Goal: Task Accomplishment & Management: Complete application form

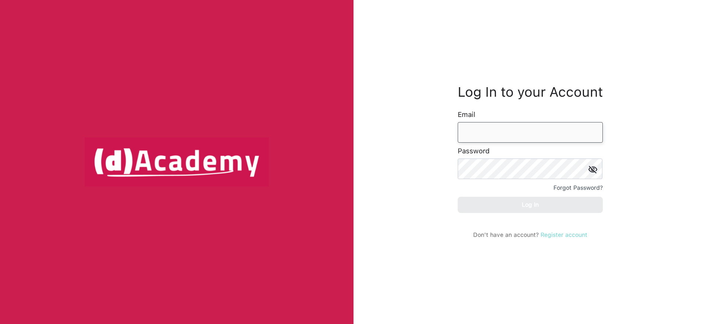
type input "**********"
click at [554, 235] on link "Register account" at bounding box center [563, 235] width 47 height 7
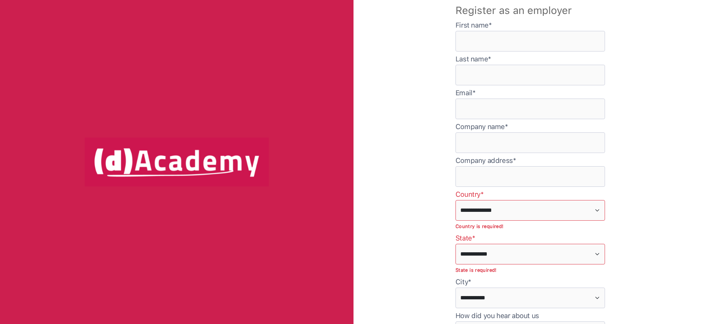
type input "**********"
click at [503, 36] on input "text" at bounding box center [529, 41] width 149 height 21
type input "********"
type input "*****"
type input "**********"
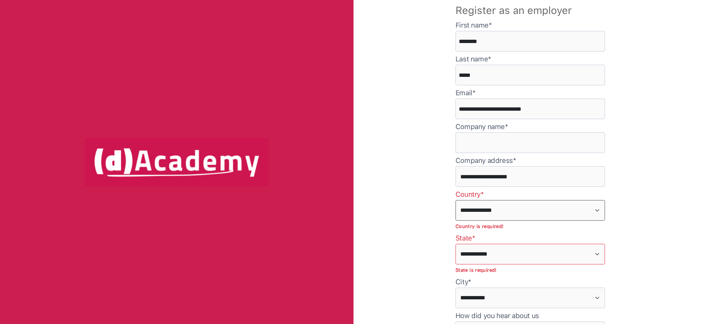
select select "*****"
select select "****"
click at [502, 109] on input "**********" at bounding box center [529, 109] width 149 height 21
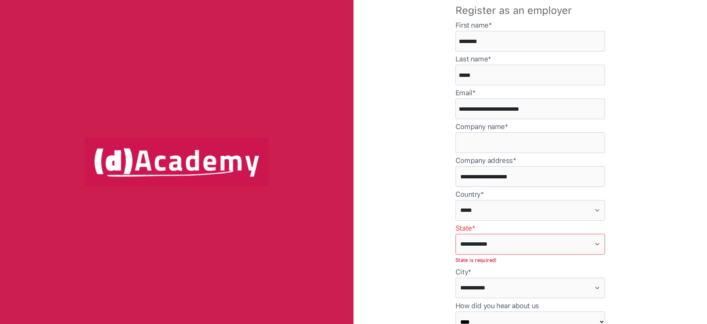
type input "**********"
click at [528, 142] on input "text" at bounding box center [529, 142] width 149 height 21
type input "**********"
click at [498, 236] on select "**********" at bounding box center [529, 244] width 149 height 21
select select "******"
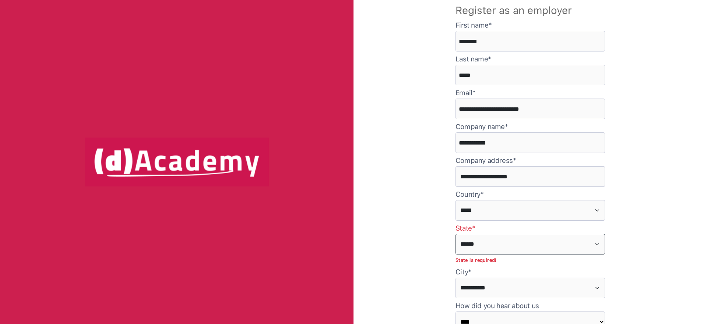
click at [455, 234] on select "**********" at bounding box center [529, 244] width 149 height 21
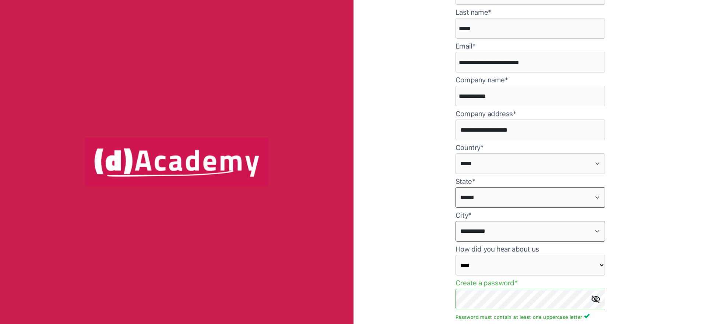
scroll to position [51, 0]
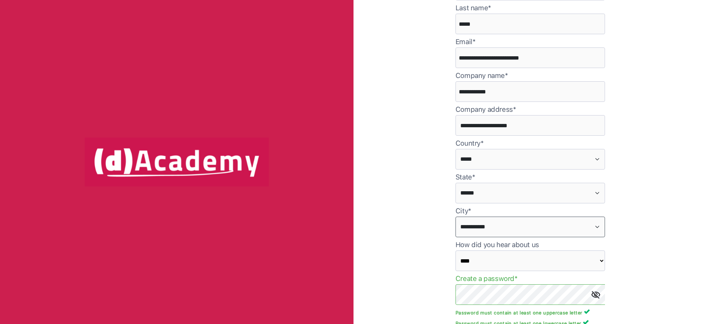
click at [484, 232] on select "**********" at bounding box center [529, 227] width 149 height 21
select select "****"
click at [455, 217] on select "**********" at bounding box center [529, 227] width 149 height 21
click at [660, 245] on div "**********" at bounding box center [529, 162] width 353 height 324
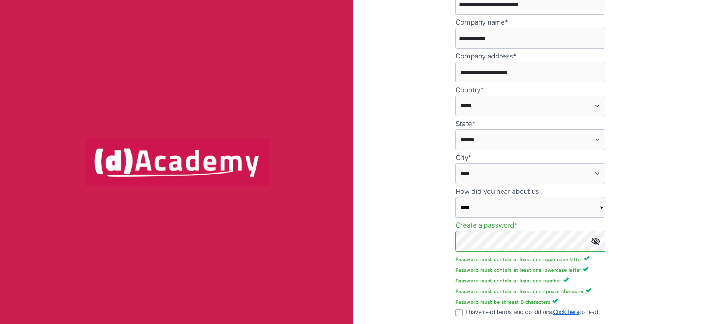
scroll to position [109, 0]
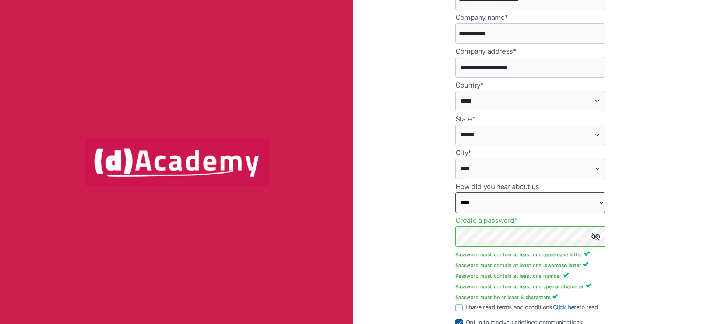
click at [538, 202] on select at bounding box center [529, 202] width 149 height 21
select select "*****"
click at [455, 192] on select at bounding box center [529, 202] width 149 height 21
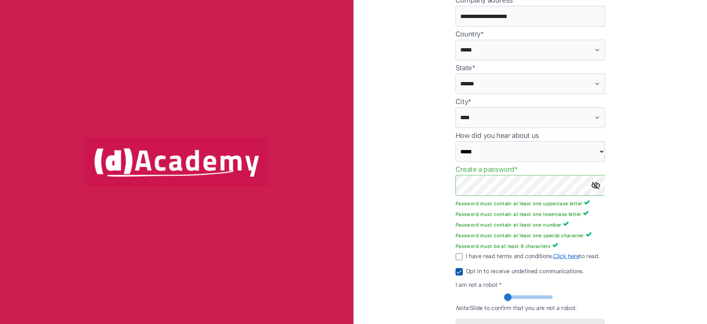
click at [596, 187] on img at bounding box center [595, 186] width 9 height 8
click at [457, 258] on img at bounding box center [458, 256] width 7 height 7
click at [458, 270] on img at bounding box center [458, 271] width 7 height 7
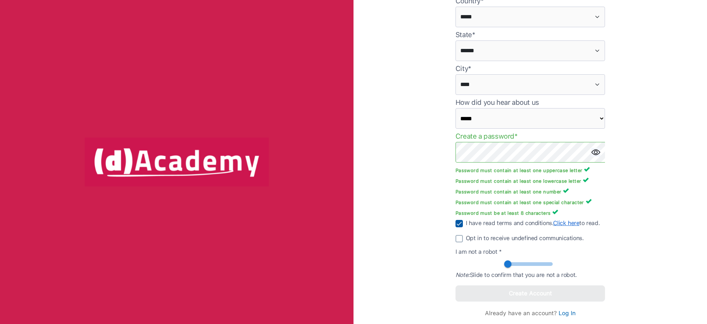
scroll to position [195, 0]
type input "***"
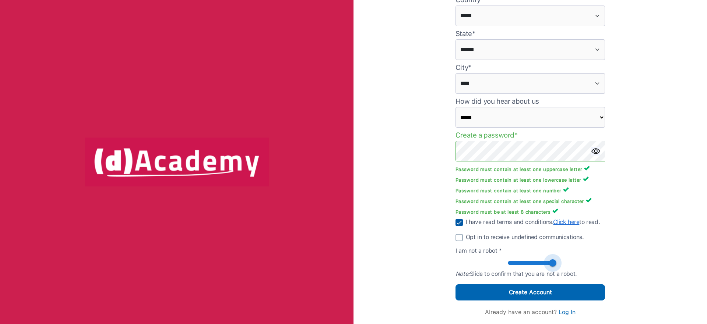
drag, startPoint x: 506, startPoint y: 264, endPoint x: 577, endPoint y: 268, distance: 70.8
click at [577, 268] on div at bounding box center [529, 263] width 149 height 13
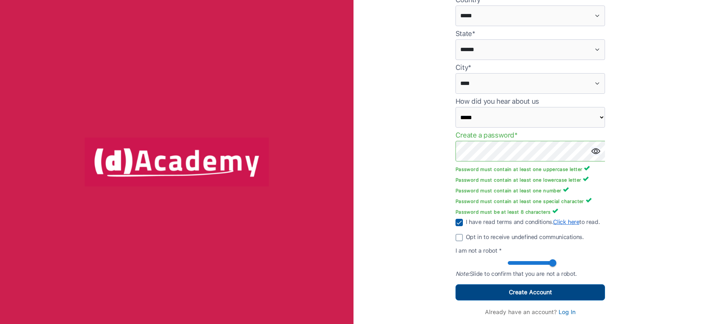
click at [548, 290] on div "Create Account" at bounding box center [530, 292] width 43 height 10
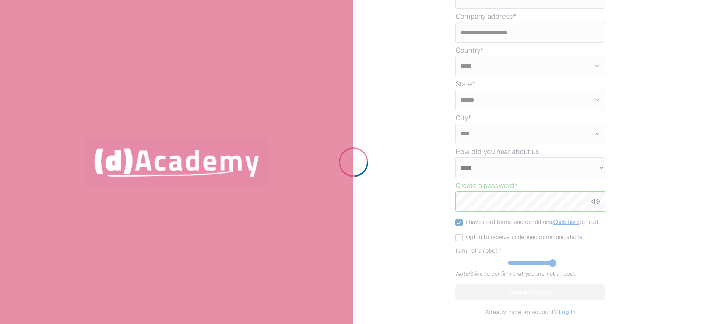
scroll to position [144, 0]
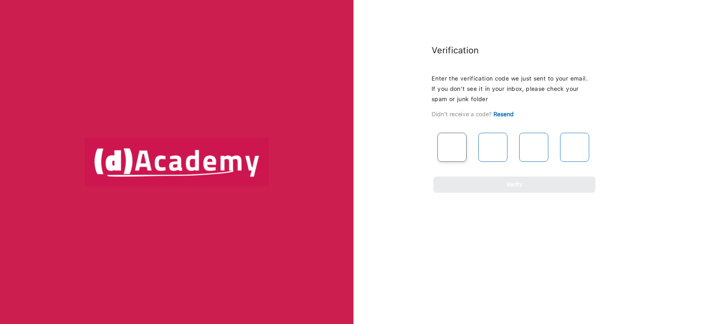
click at [457, 148] on input "text" at bounding box center [451, 147] width 29 height 29
type input "*"
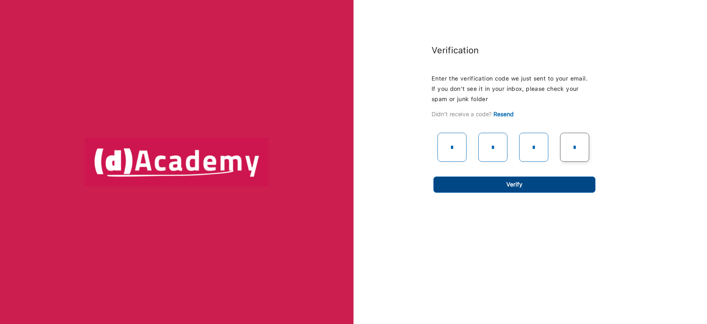
type input "*"
click at [535, 188] on button "Verify" at bounding box center [514, 185] width 162 height 16
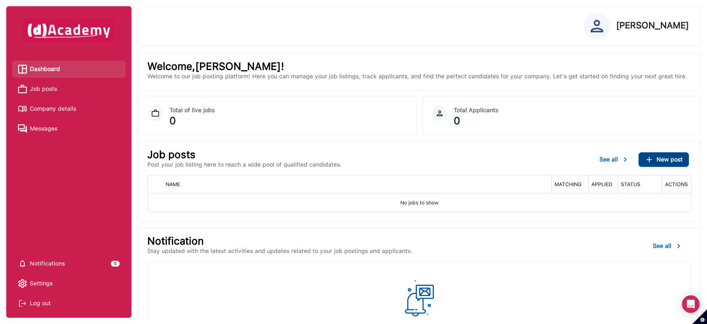
click at [655, 161] on div "New post" at bounding box center [663, 159] width 38 height 9
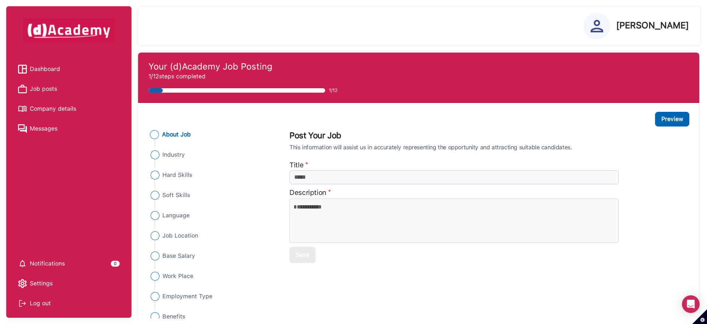
click at [349, 180] on input "additionalInfo" at bounding box center [453, 177] width 329 height 14
type input "**********"
click at [340, 226] on textarea at bounding box center [453, 221] width 329 height 44
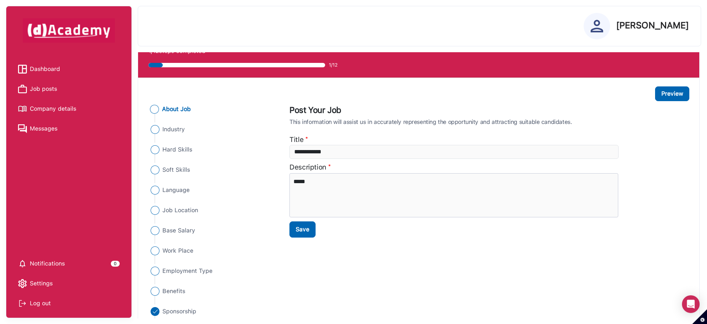
scroll to position [52, 0]
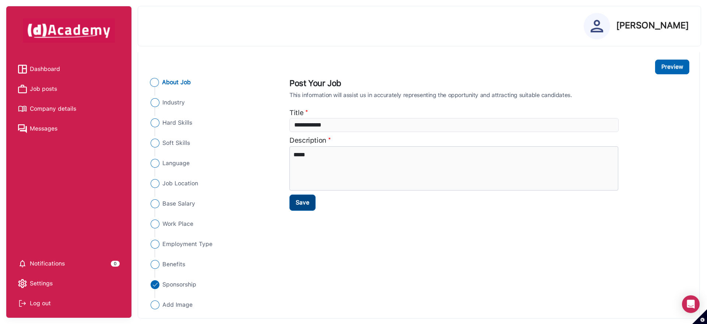
type textarea "*****"
click at [310, 207] on button "Save" at bounding box center [302, 203] width 26 height 16
click at [164, 286] on span "Sponsorship" at bounding box center [179, 284] width 34 height 9
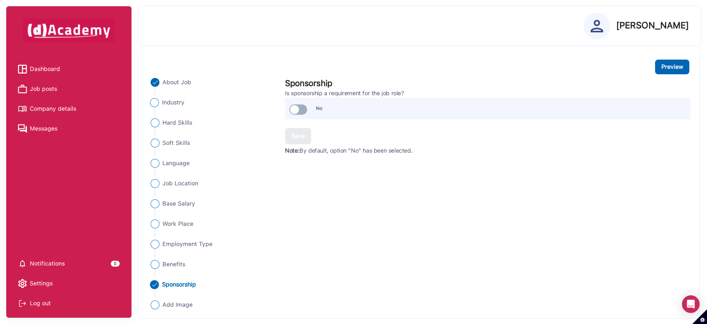
click at [173, 106] on span "Industry" at bounding box center [173, 102] width 23 height 9
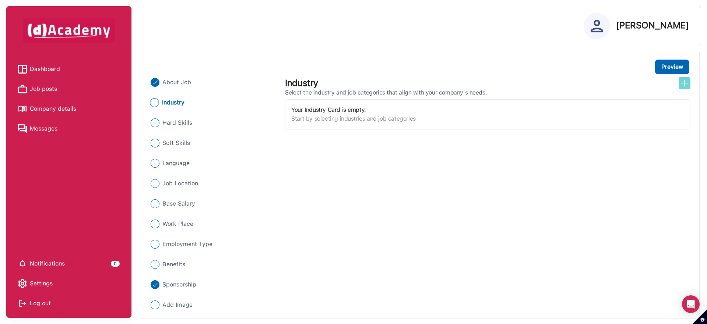
click at [685, 86] on img at bounding box center [684, 83] width 9 height 9
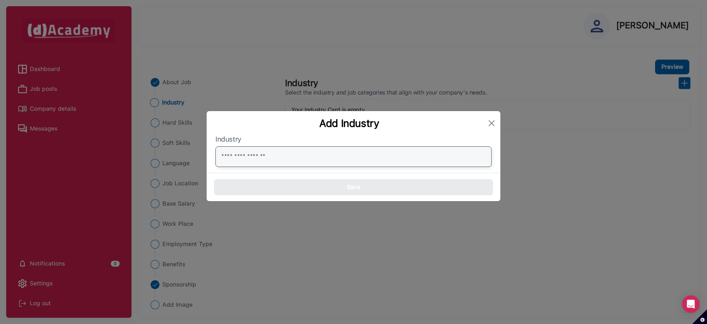
click at [275, 155] on input "text" at bounding box center [353, 156] width 276 height 21
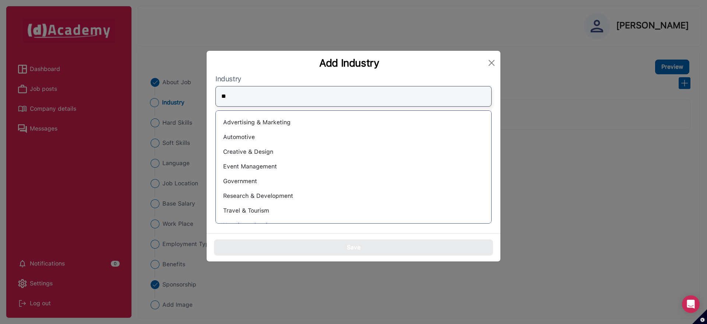
type input "*"
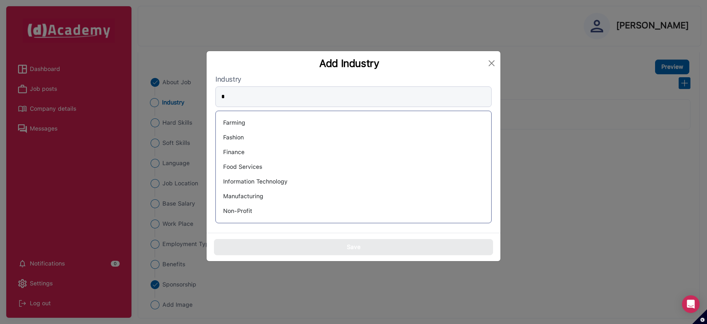
click at [242, 156] on div "Finance" at bounding box center [354, 152] width 264 height 12
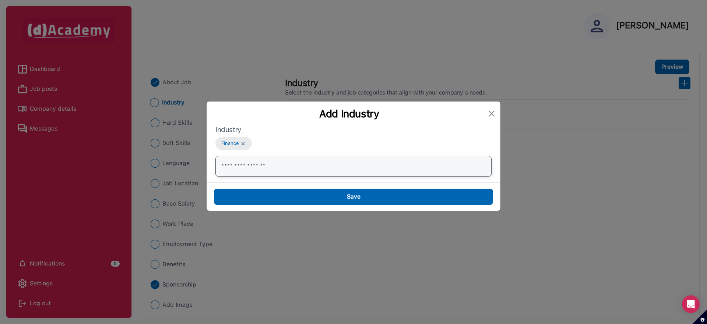
click at [269, 169] on input "text" at bounding box center [353, 166] width 276 height 21
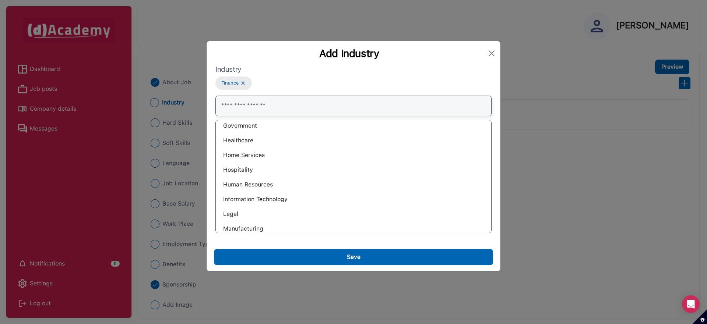
scroll to position [330, 0]
click at [261, 139] on div "Healthcare" at bounding box center [354, 141] width 264 height 12
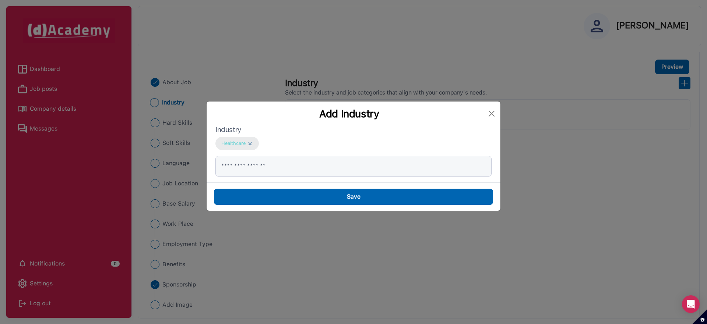
click at [249, 144] on img at bounding box center [250, 144] width 6 height 6
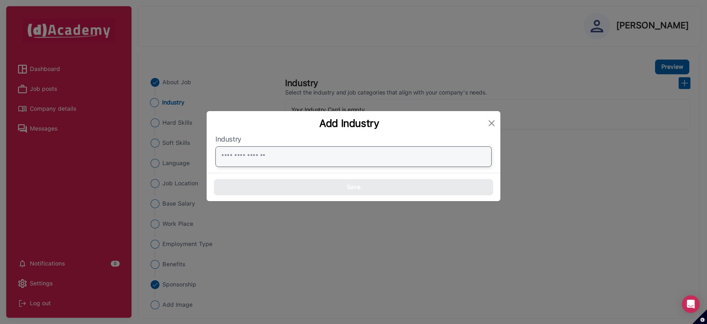
click at [250, 157] on input "text" at bounding box center [353, 156] width 276 height 21
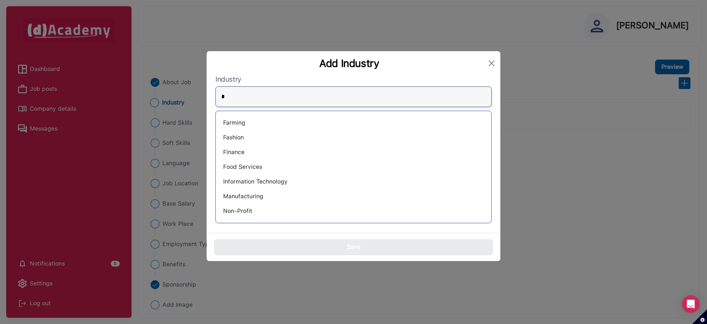
type input "*"
click at [247, 153] on div "Finance" at bounding box center [354, 152] width 264 height 12
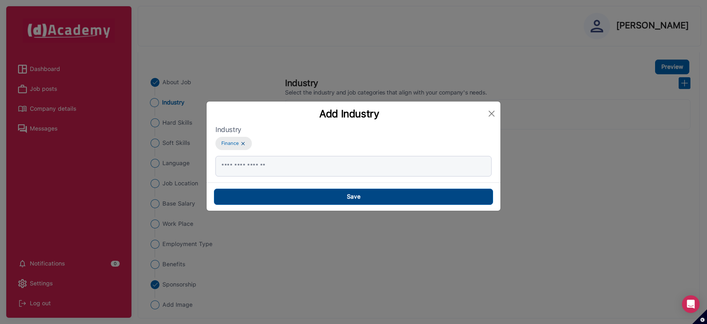
click at [363, 203] on button "Save" at bounding box center [353, 197] width 279 height 16
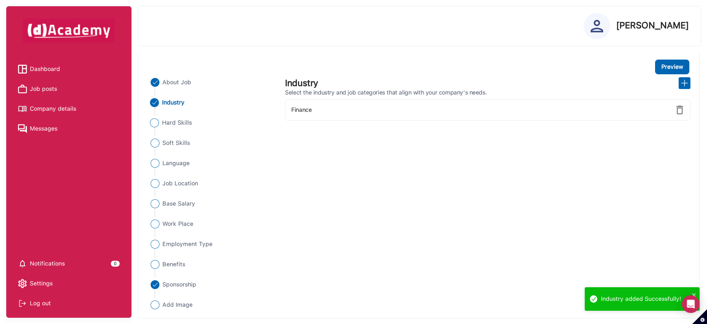
click at [182, 123] on span "Hard Skills" at bounding box center [177, 123] width 30 height 9
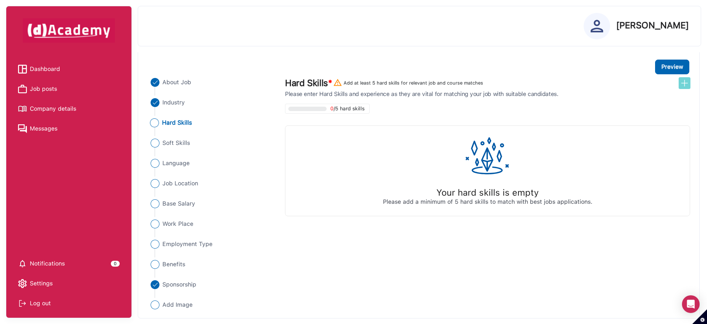
click at [687, 87] on img at bounding box center [684, 83] width 9 height 9
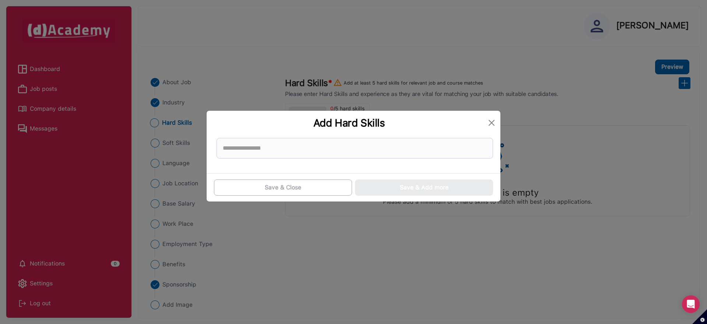
click at [339, 160] on div at bounding box center [354, 148] width 282 height 26
click at [337, 149] on input at bounding box center [354, 148] width 276 height 21
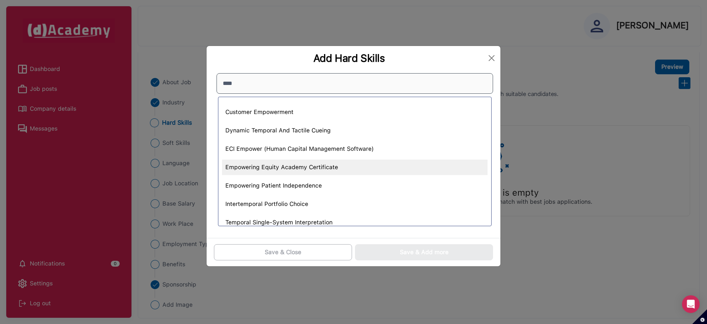
type input "****"
click at [314, 163] on div "Empowering Equity Academy Certificate" at bounding box center [354, 167] width 265 height 15
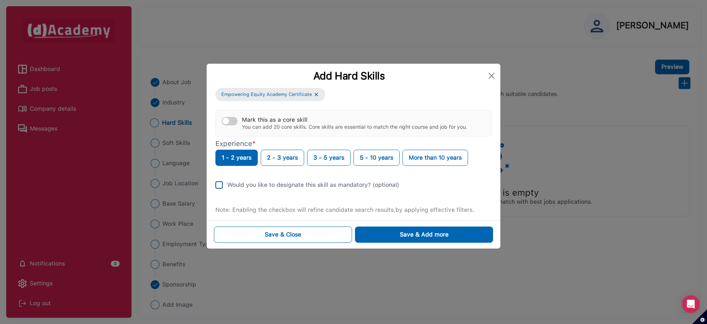
click at [219, 186] on img at bounding box center [218, 184] width 7 height 7
click at [227, 122] on div "button" at bounding box center [225, 121] width 7 height 7
click at [229, 123] on button "Mark this as a core skill You can add 20 core skills. Core skills are essential…" at bounding box center [230, 121] width 16 height 8
click at [397, 232] on button "Save & Add more" at bounding box center [424, 235] width 138 height 16
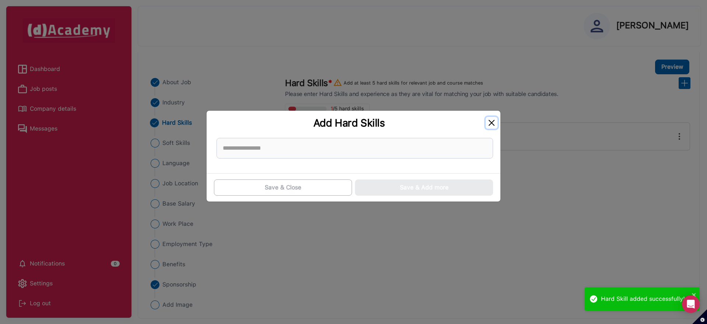
click at [491, 123] on button "Close" at bounding box center [491, 123] width 12 height 12
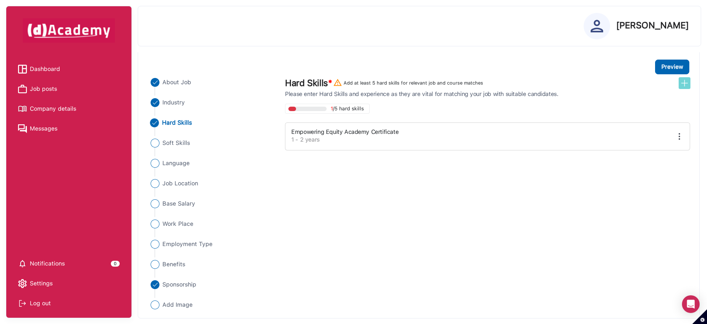
click at [683, 85] on img at bounding box center [684, 83] width 9 height 9
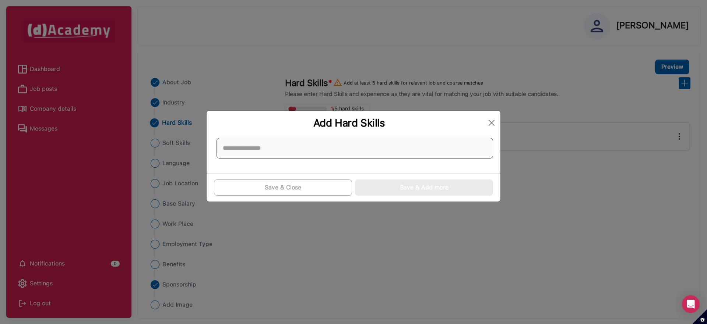
click at [261, 152] on input at bounding box center [354, 148] width 276 height 21
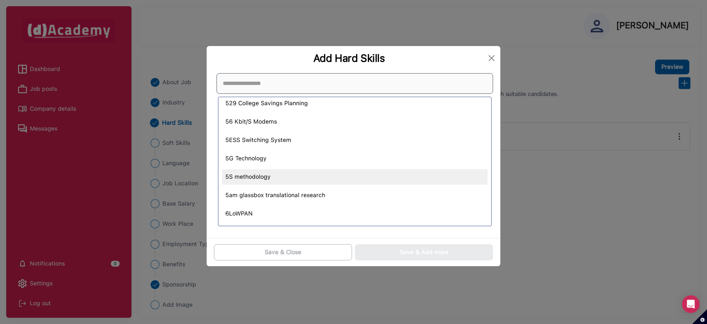
scroll to position [1369, 0]
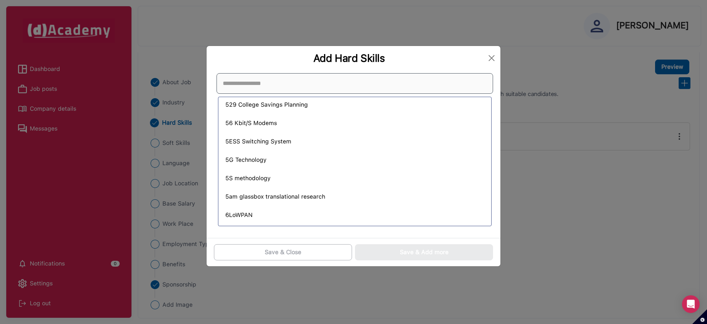
click at [285, 84] on input at bounding box center [354, 83] width 276 height 21
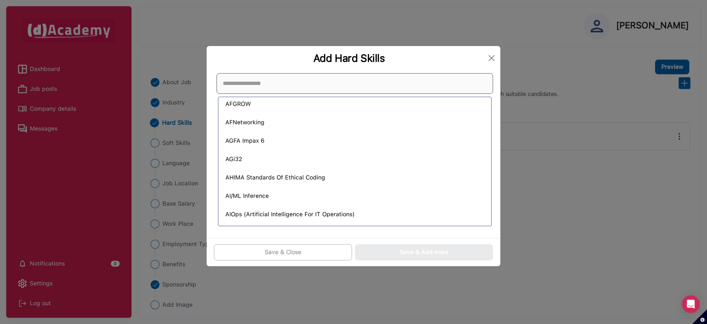
scroll to position [2749, 0]
click at [257, 87] on input at bounding box center [354, 83] width 276 height 21
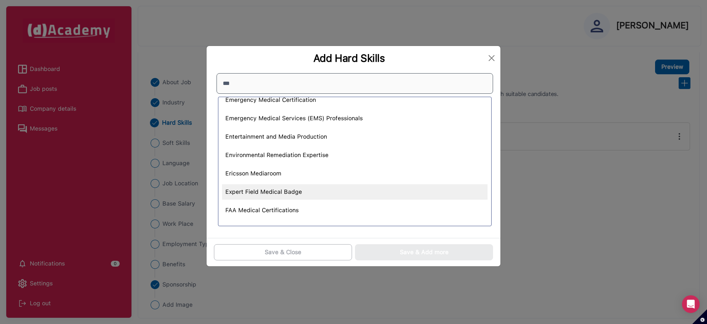
scroll to position [1604, 0]
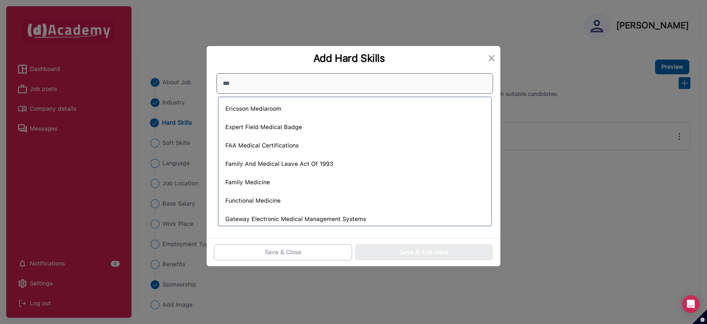
drag, startPoint x: 247, startPoint y: 86, endPoint x: 214, endPoint y: 85, distance: 32.8
click at [214, 85] on div "***" at bounding box center [354, 83] width 282 height 26
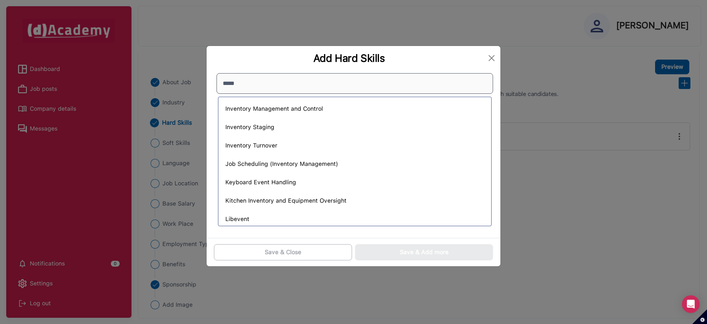
scroll to position [0, 0]
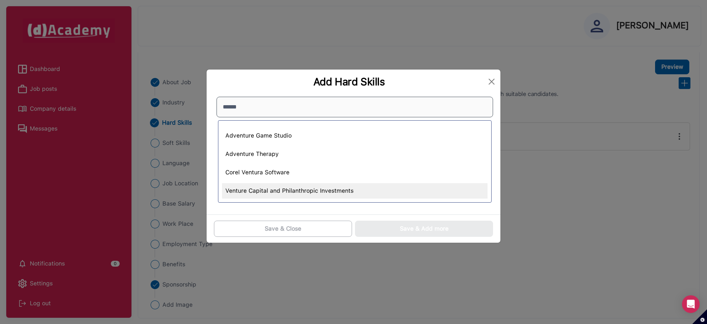
type input "******"
click at [293, 188] on div "Venture Capital and Philanthropic Investments" at bounding box center [354, 190] width 265 height 15
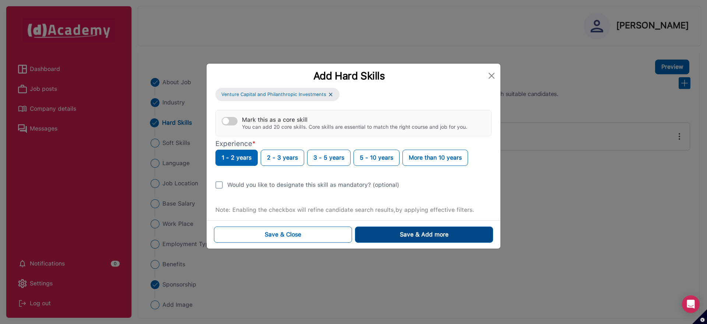
click at [384, 236] on button "Save & Add more" at bounding box center [424, 235] width 138 height 16
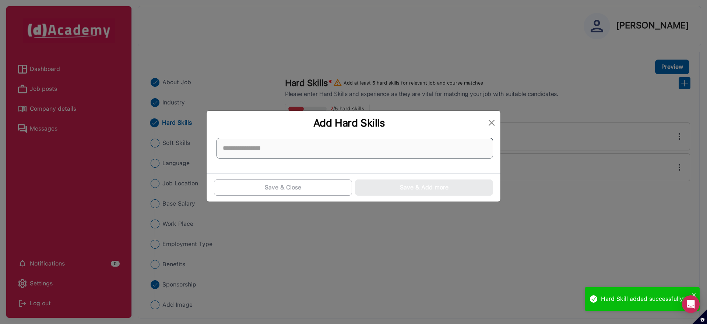
click at [260, 150] on input at bounding box center [354, 148] width 276 height 21
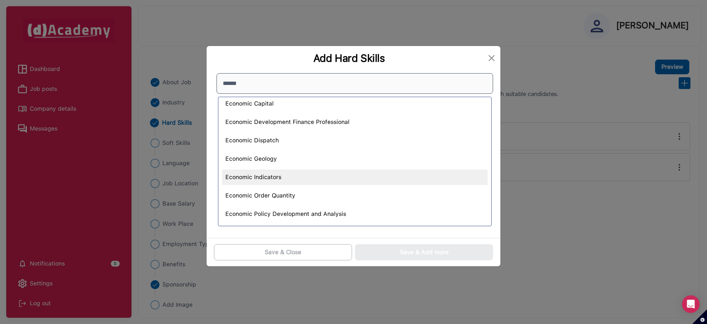
scroll to position [173, 0]
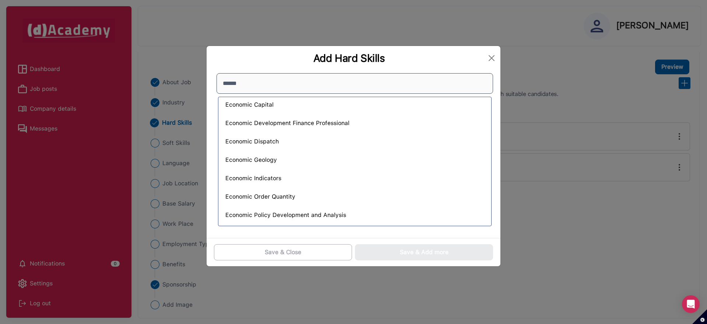
drag, startPoint x: 251, startPoint y: 86, endPoint x: 202, endPoint y: 85, distance: 49.0
click at [202, 85] on div "Add Hard Skills ****** Authorized Economic Operator Bioeconomy Expertise and In…" at bounding box center [353, 162] width 707 height 324
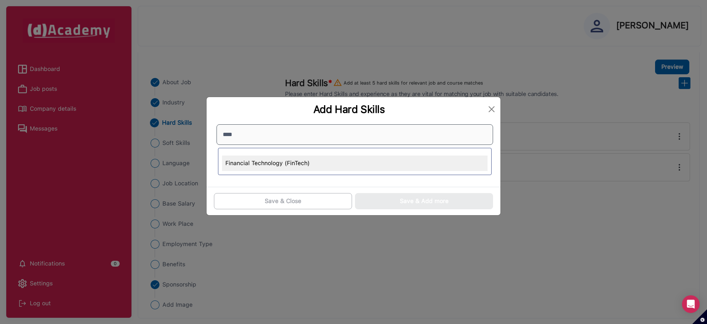
type input "****"
click at [263, 158] on div "Financial Technology (FinTech)" at bounding box center [354, 163] width 265 height 15
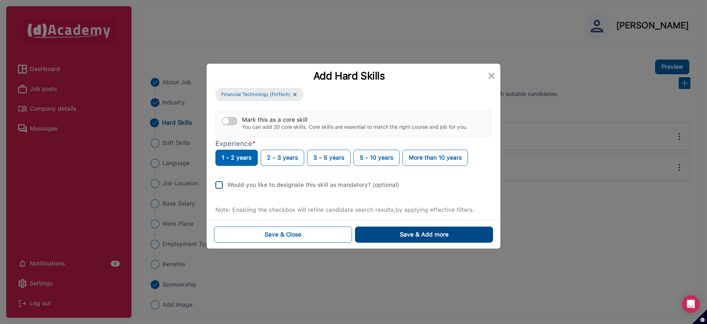
click at [393, 238] on button "Save & Add more" at bounding box center [424, 235] width 138 height 16
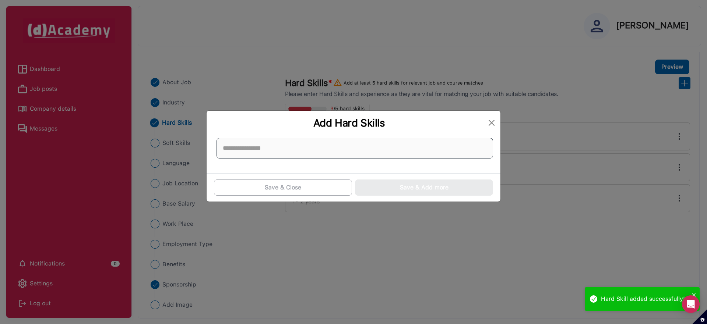
click at [267, 151] on input at bounding box center [354, 148] width 276 height 21
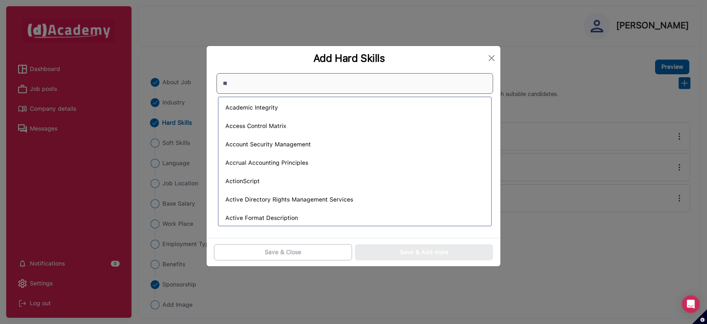
scroll to position [41, 0]
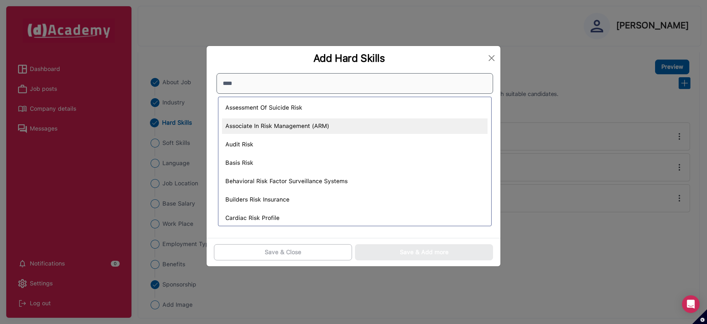
type input "****"
click at [245, 124] on div "Associate In Risk Management (ARM)" at bounding box center [354, 126] width 265 height 15
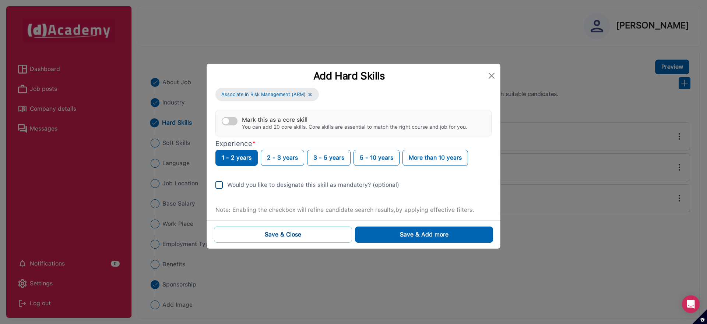
click at [327, 237] on button "Save & Close" at bounding box center [283, 235] width 138 height 16
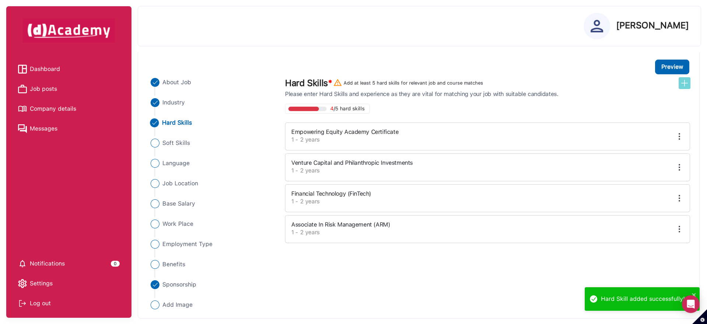
click at [686, 82] on img at bounding box center [684, 83] width 9 height 9
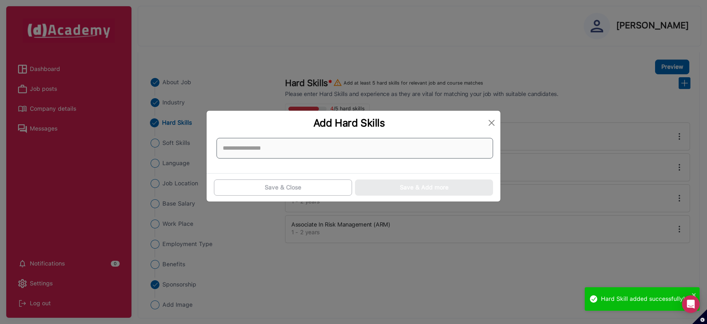
click at [259, 151] on input at bounding box center [354, 148] width 276 height 21
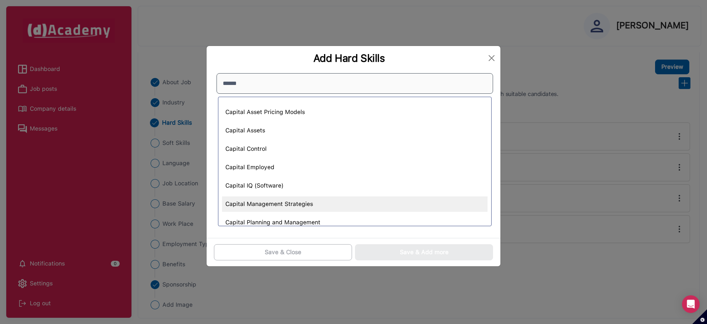
type input "******"
click at [256, 208] on div "Capital Management Strategies" at bounding box center [354, 204] width 265 height 15
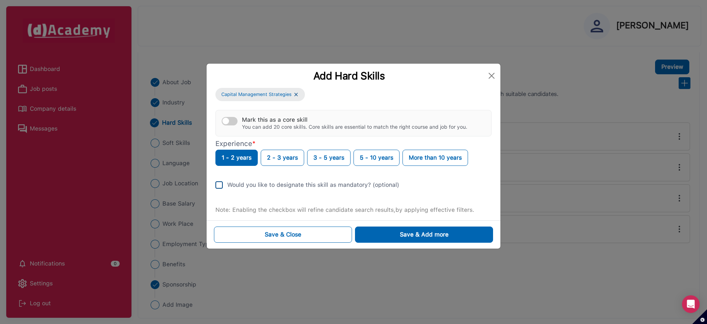
click at [402, 224] on div "Save & Close Save & Add more" at bounding box center [353, 234] width 294 height 28
click at [402, 230] on button "Save & Add more" at bounding box center [424, 235] width 138 height 16
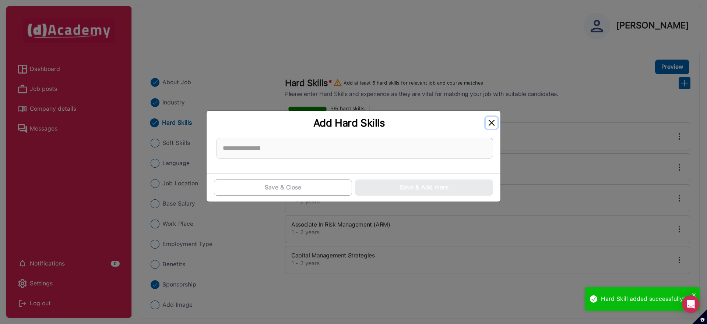
click at [491, 123] on button "Close" at bounding box center [491, 123] width 12 height 12
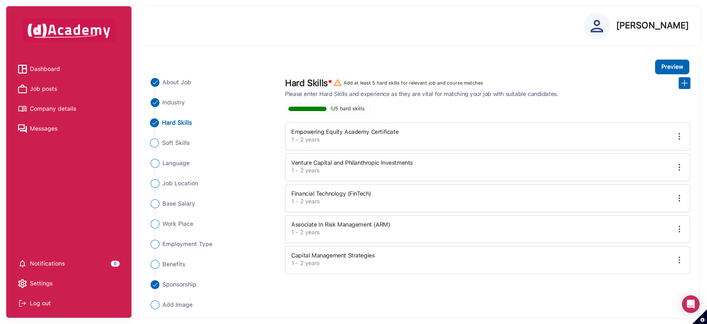
click at [167, 139] on span "Soft Skills" at bounding box center [176, 143] width 28 height 9
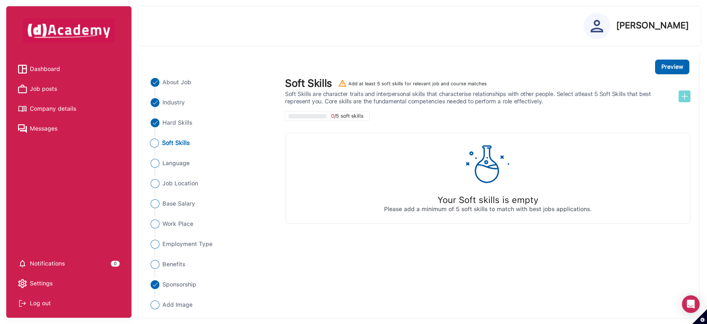
click at [689, 94] on button at bounding box center [684, 97] width 12 height 12
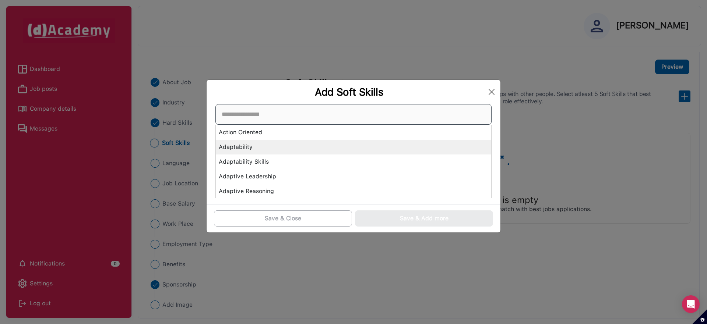
click at [306, 149] on div "Action Oriented Adaptability Adaptability Skills Adaptive Leadership Adaptive R…" at bounding box center [353, 151] width 276 height 94
type input "*"
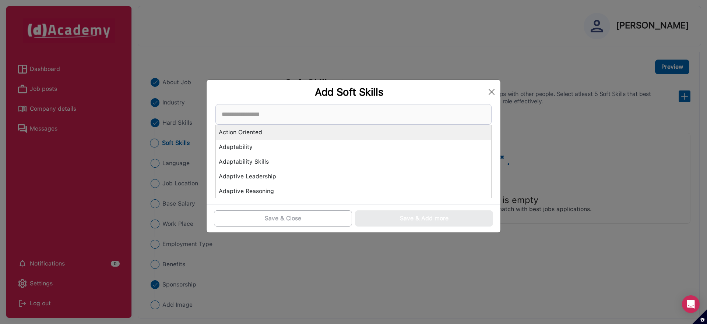
click at [263, 136] on div "Action Oriented" at bounding box center [353, 132] width 275 height 15
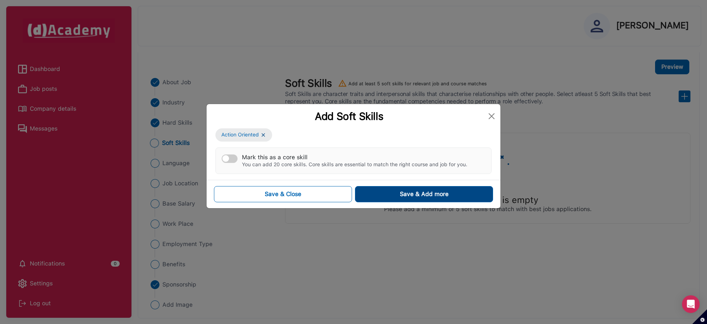
click at [407, 199] on button "Save & Add more" at bounding box center [424, 194] width 138 height 16
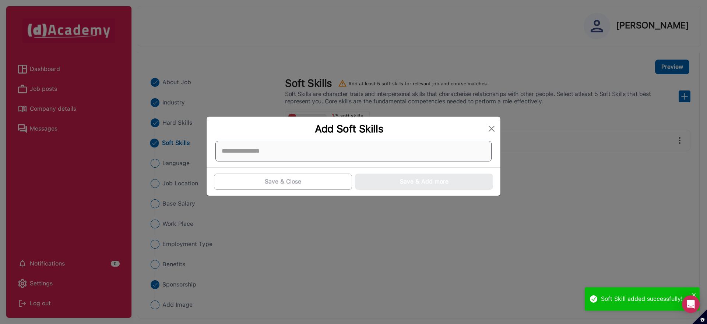
click at [275, 152] on div at bounding box center [353, 151] width 276 height 21
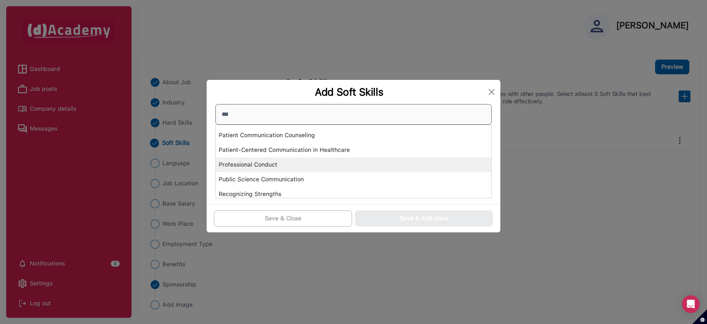
scroll to position [428, 0]
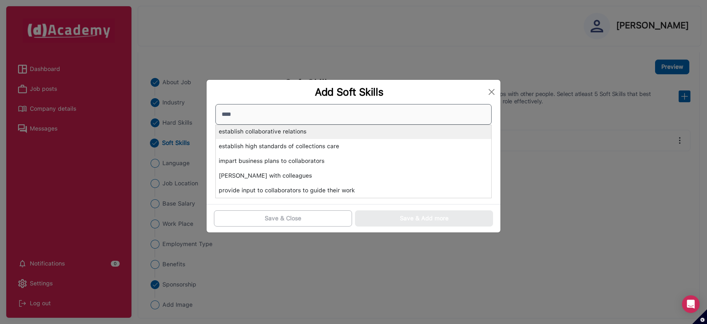
type input "****"
click at [296, 131] on div "establish collaborative relations" at bounding box center [353, 131] width 275 height 15
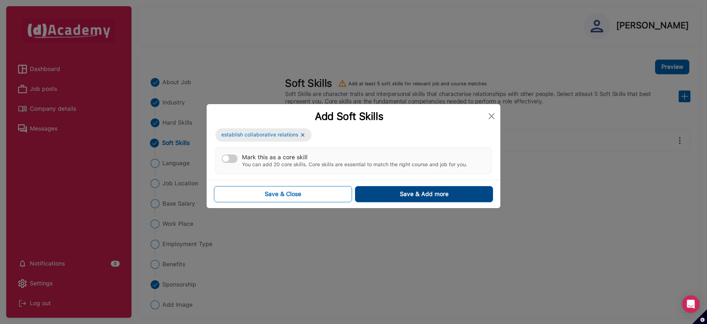
click at [414, 199] on button "Save & Add more" at bounding box center [424, 194] width 138 height 16
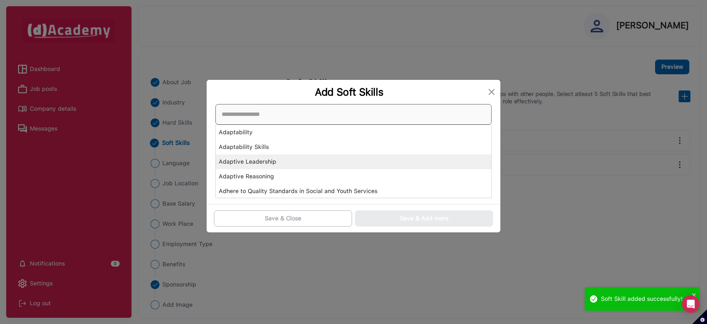
click at [292, 155] on div "Adaptability Adaptability Skills Adaptive Leadership Adaptive Reasoning Adhere …" at bounding box center [353, 151] width 276 height 94
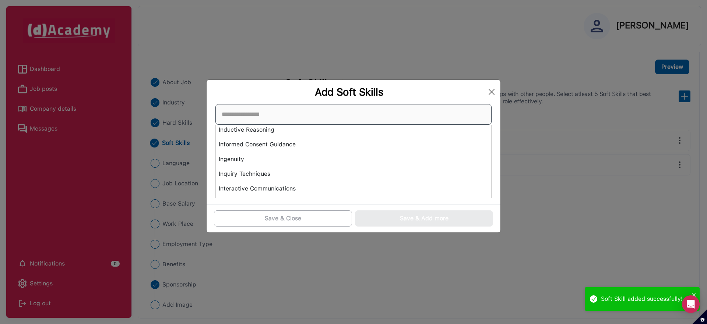
scroll to position [1733, 0]
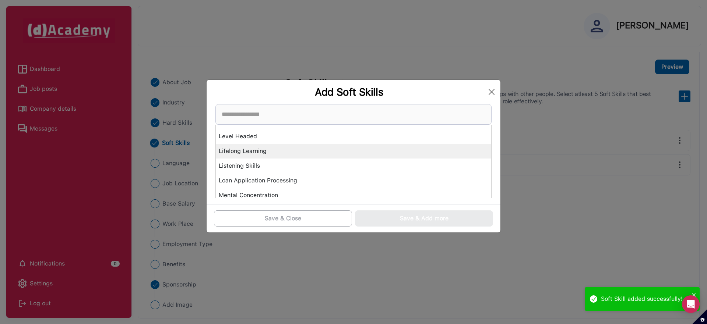
click at [236, 150] on div "Lifelong Learning" at bounding box center [353, 151] width 275 height 15
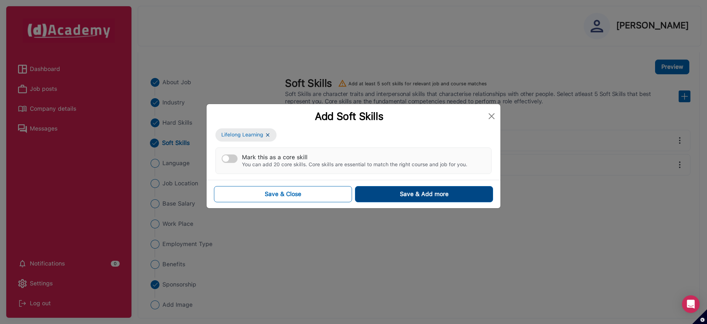
click at [403, 195] on div "Save & Add more" at bounding box center [424, 194] width 49 height 9
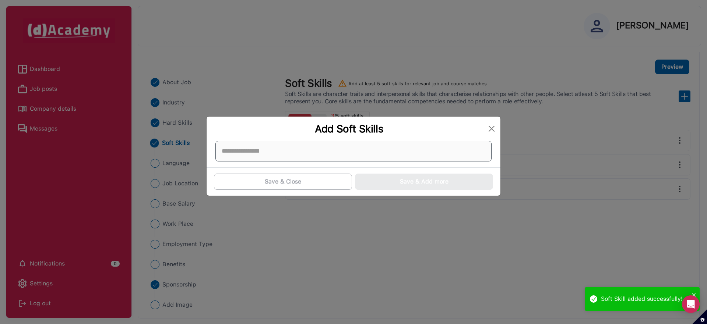
click at [308, 155] on div at bounding box center [353, 151] width 276 height 21
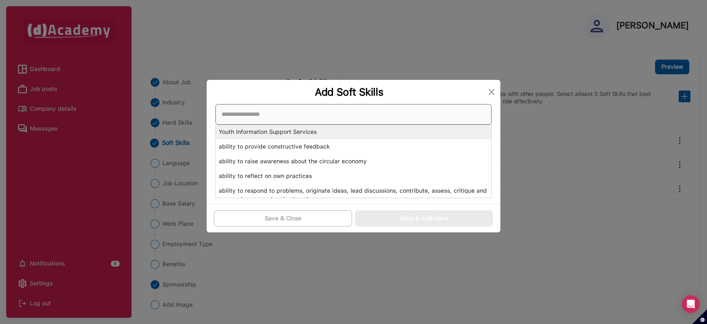
scroll to position [2916, 0]
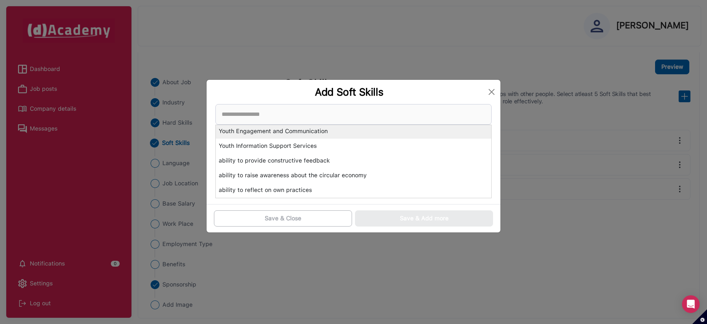
click at [265, 132] on div "Youth Engagement and Communication" at bounding box center [353, 131] width 275 height 15
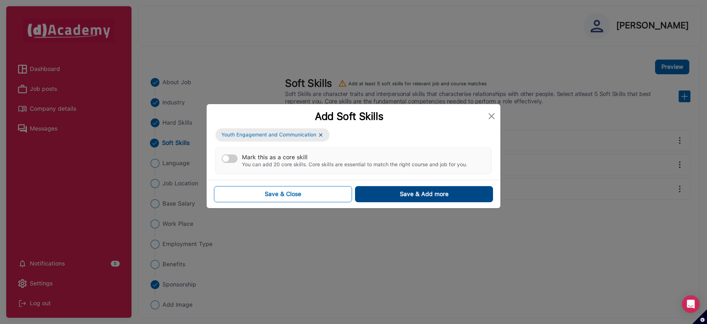
click at [417, 201] on button "Save & Add more" at bounding box center [424, 194] width 138 height 16
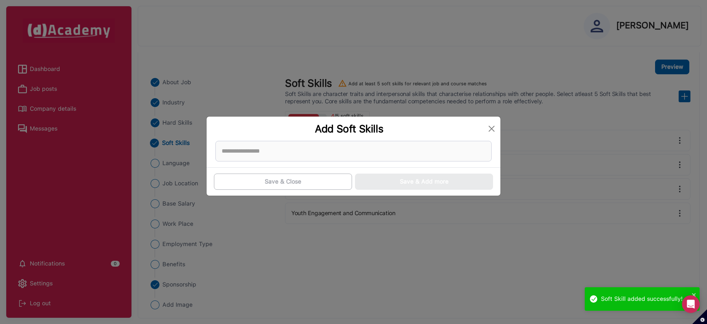
click at [297, 162] on div at bounding box center [353, 154] width 294 height 26
click at [298, 155] on div at bounding box center [353, 151] width 276 height 21
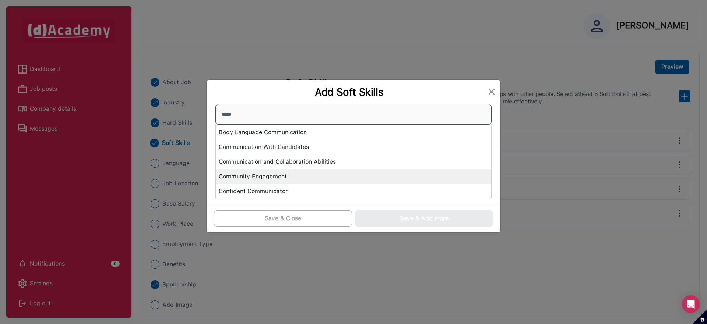
type input "****"
click at [248, 178] on div "Community Engagement" at bounding box center [353, 176] width 275 height 15
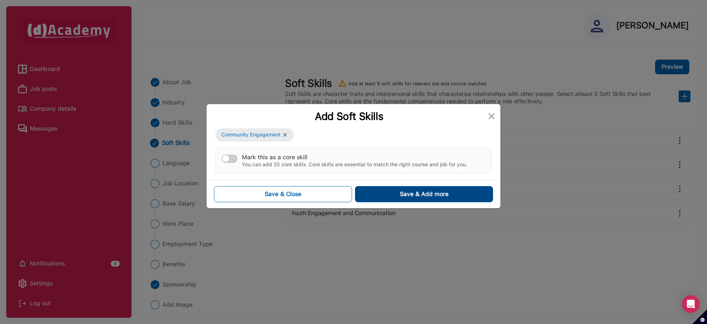
click at [422, 195] on div "Save & Add more" at bounding box center [424, 194] width 49 height 9
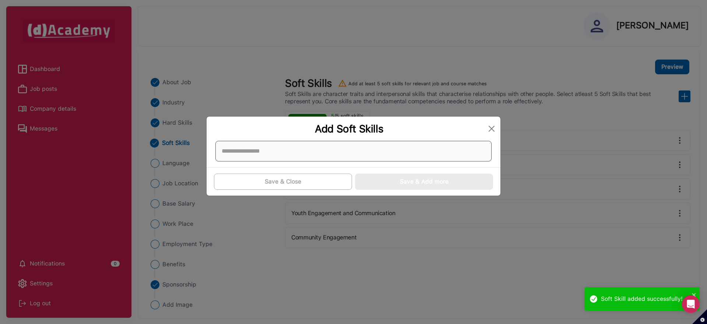
click at [281, 161] on div at bounding box center [353, 151] width 276 height 21
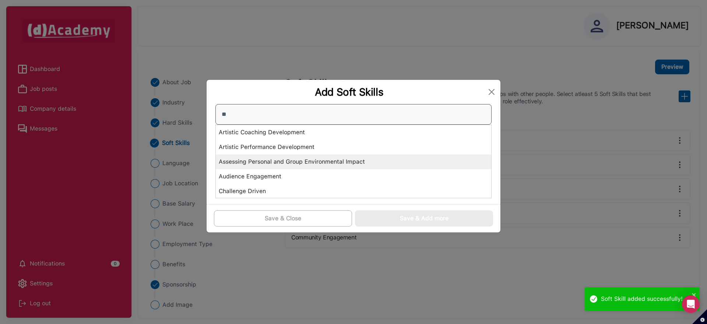
type input "***"
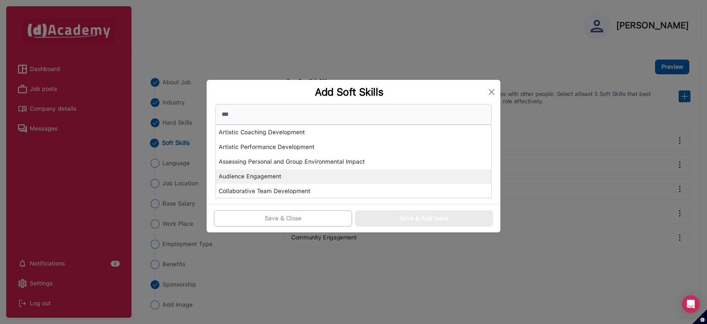
click at [257, 178] on div "Audience Engagement" at bounding box center [353, 176] width 275 height 15
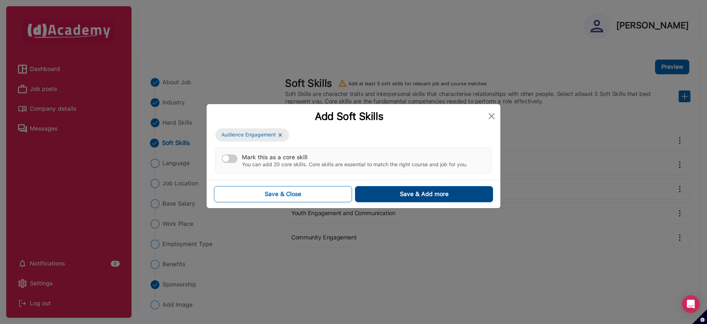
click at [406, 199] on button "Save & Add more" at bounding box center [424, 194] width 138 height 16
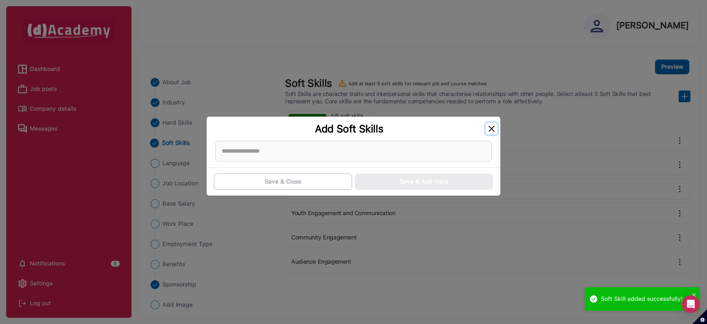
click at [491, 128] on button "Close" at bounding box center [491, 129] width 12 height 12
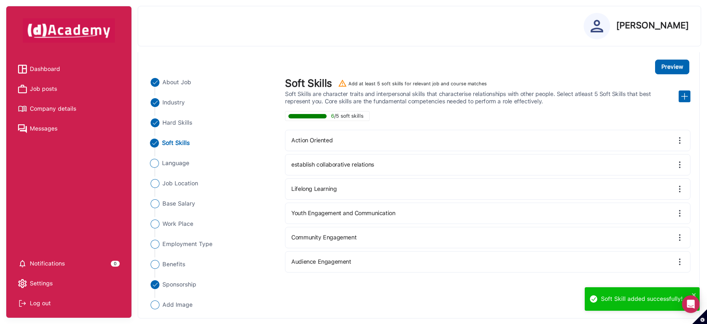
click at [176, 163] on span "Language" at bounding box center [176, 163] width 28 height 9
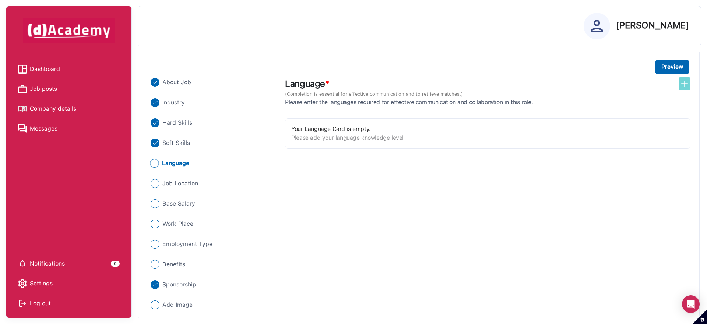
click at [684, 84] on img at bounding box center [684, 83] width 9 height 9
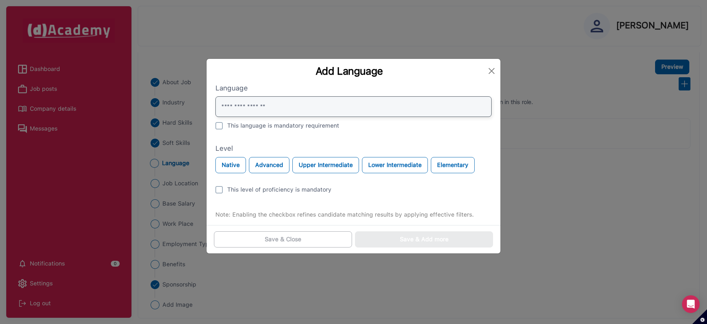
click at [296, 113] on input "text" at bounding box center [353, 106] width 276 height 21
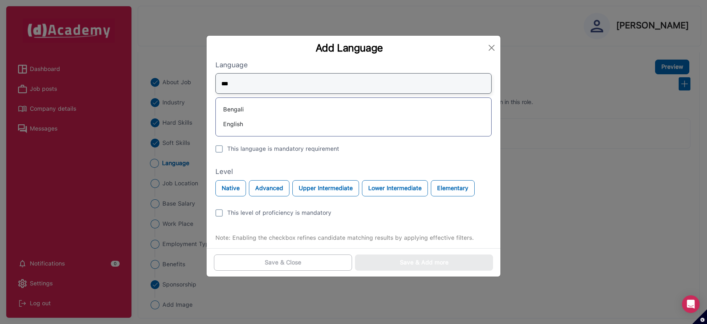
type input "***"
click at [233, 126] on div "English" at bounding box center [354, 125] width 264 height 12
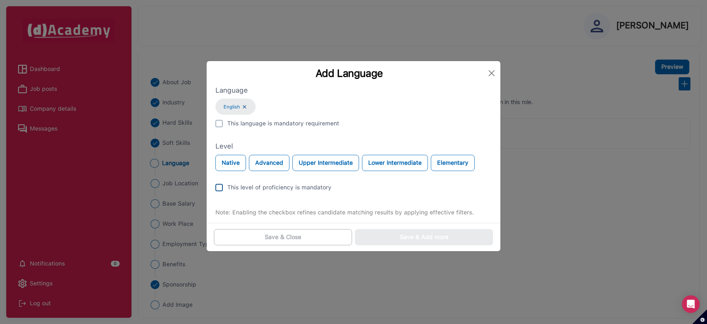
click at [224, 186] on div "This level of proficiency is mandatory" at bounding box center [353, 187] width 276 height 9
click at [279, 120] on div "This language is mandatory requirement" at bounding box center [283, 123] width 112 height 9
click at [230, 184] on div "This level of proficiency is mandatory" at bounding box center [279, 187] width 104 height 9
click at [243, 185] on div "This level of proficiency is mandatory" at bounding box center [279, 187] width 104 height 9
click at [333, 164] on button "Upper Intermediate" at bounding box center [325, 163] width 67 height 16
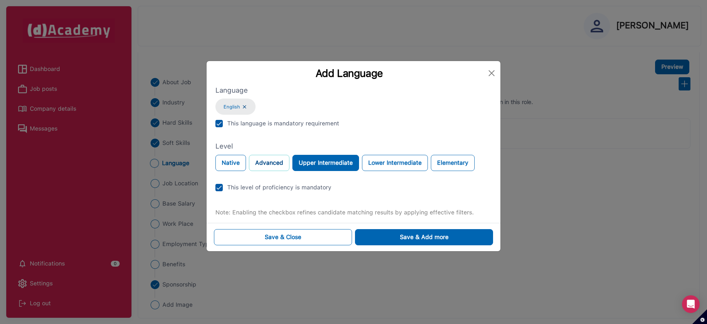
click at [280, 165] on button "Advanced" at bounding box center [269, 163] width 40 height 16
click at [307, 235] on button "Save & Close" at bounding box center [283, 237] width 138 height 16
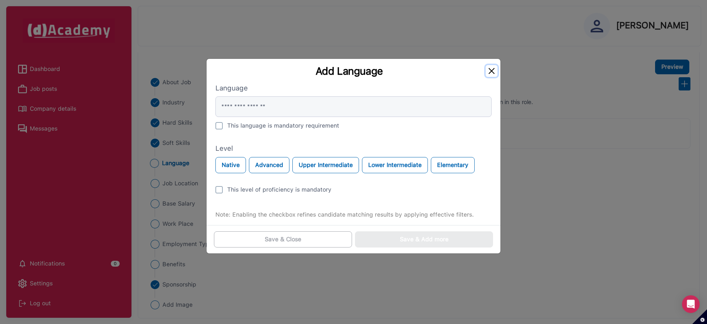
click at [487, 71] on button "Close" at bounding box center [491, 71] width 12 height 12
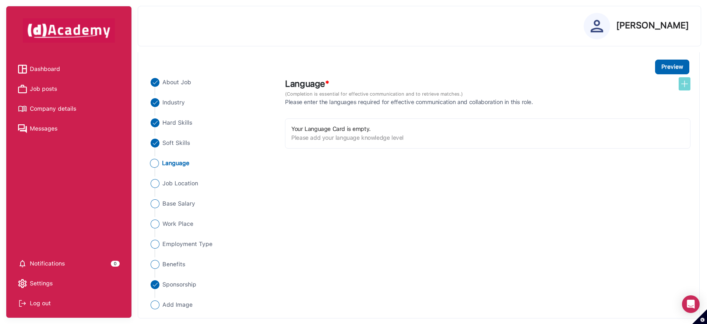
click at [686, 87] on img at bounding box center [684, 83] width 9 height 9
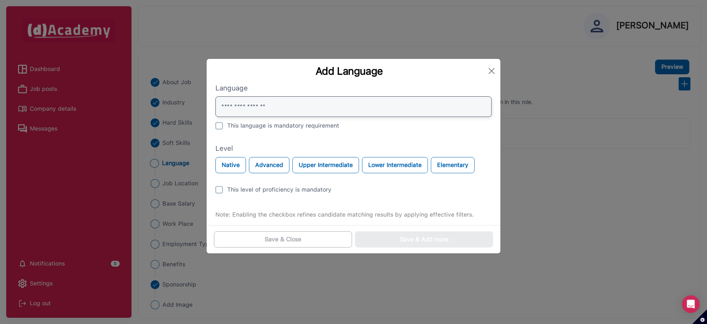
click at [267, 101] on input "text" at bounding box center [353, 106] width 276 height 21
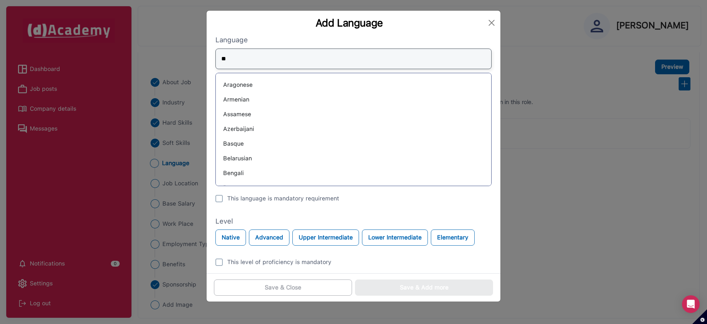
type input "***"
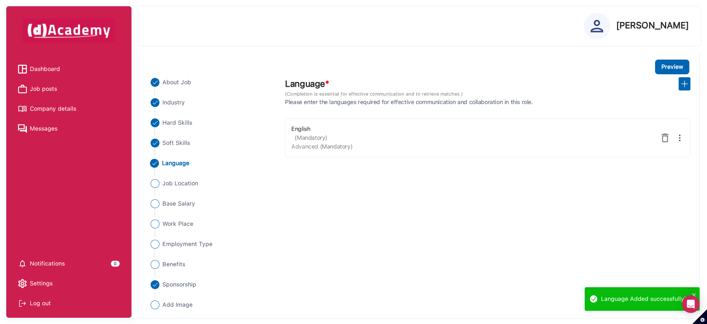
click at [300, 189] on div "About Job Industry Hard Skills Soft Skills Language Job Location Base Salary Wo…" at bounding box center [418, 191] width 552 height 235
click at [187, 184] on span "Job Location" at bounding box center [180, 183] width 36 height 9
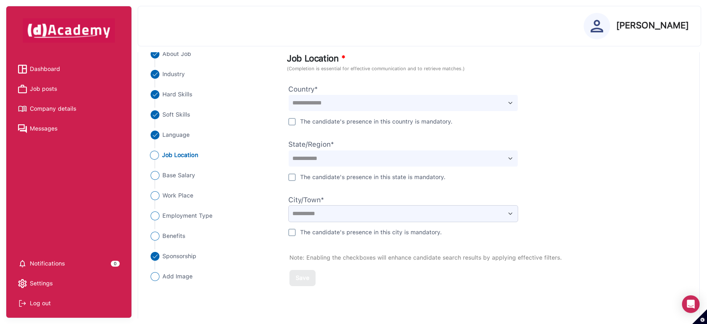
scroll to position [85, 0]
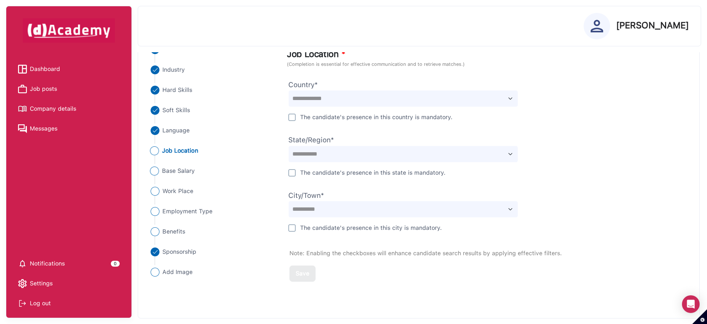
click at [176, 172] on span "Base Salary" at bounding box center [178, 171] width 33 height 9
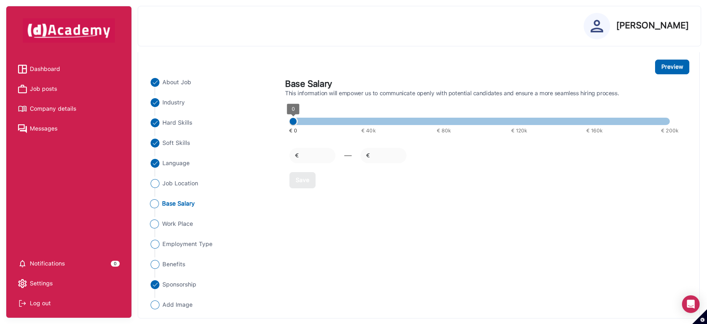
click at [167, 225] on span "Work Place" at bounding box center [177, 224] width 31 height 9
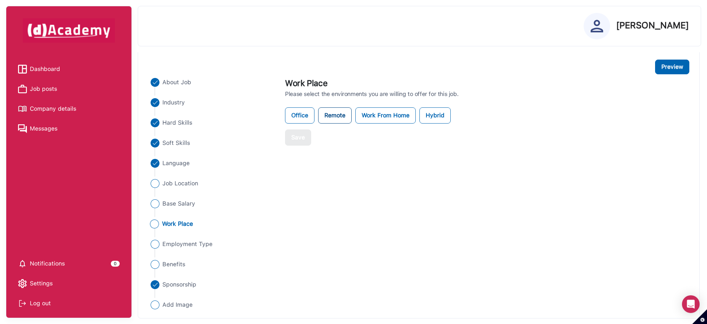
click at [334, 121] on label "Remote" at bounding box center [334, 115] width 33 height 16
click at [309, 136] on button "Save" at bounding box center [298, 138] width 26 height 16
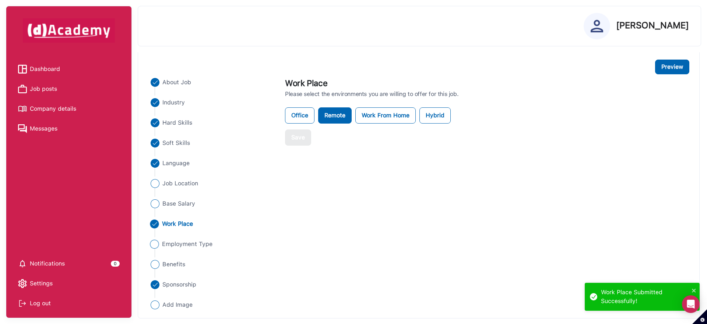
drag, startPoint x: 179, startPoint y: 238, endPoint x: 177, endPoint y: 241, distance: 3.8
click at [179, 238] on div "Work Place" at bounding box center [212, 230] width 127 height 20
click at [177, 241] on span "Employment Type" at bounding box center [187, 244] width 50 height 9
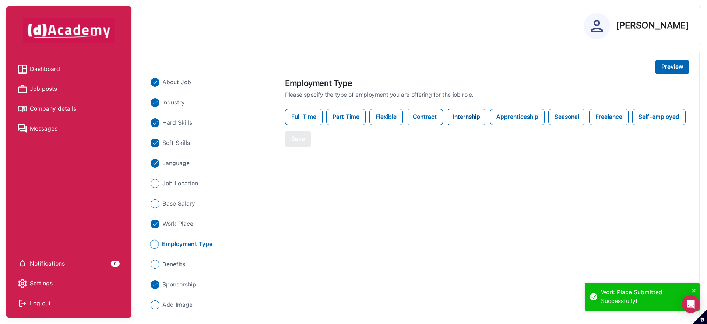
click at [452, 117] on label "Internship" at bounding box center [466, 117] width 40 height 16
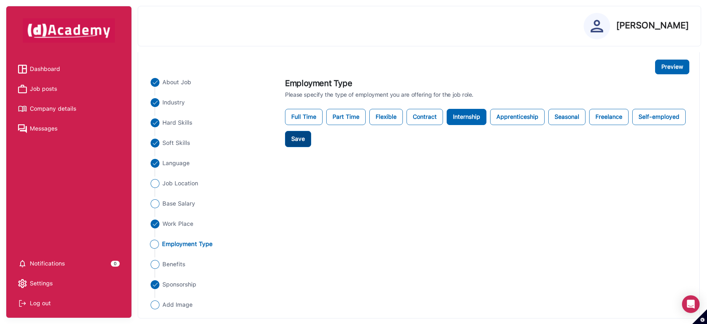
click at [296, 135] on div "Save" at bounding box center [298, 139] width 14 height 9
click at [49, 84] on span "Job posts" at bounding box center [43, 89] width 27 height 11
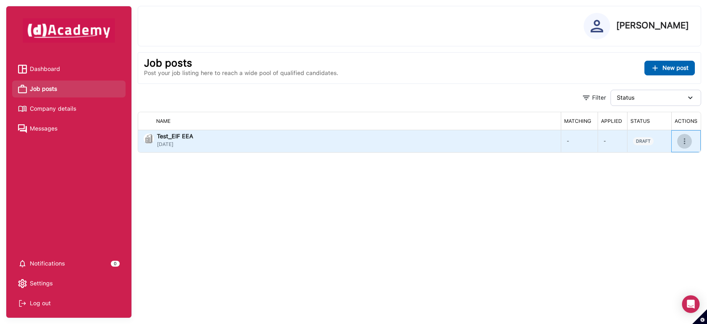
click at [686, 141] on icon "more" at bounding box center [684, 141] width 9 height 9
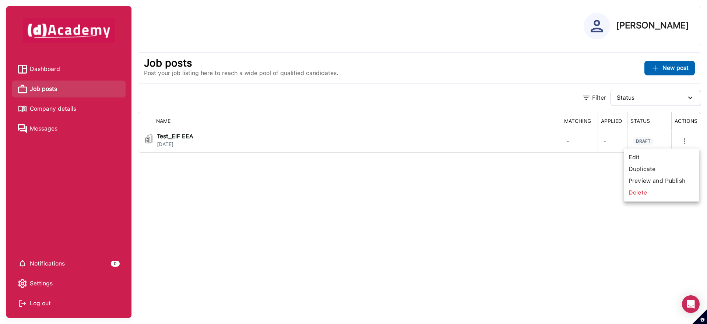
click at [638, 182] on span "Preview and Publish" at bounding box center [661, 181] width 69 height 12
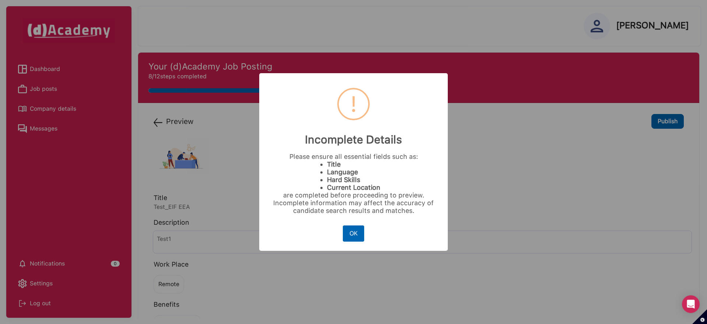
click at [360, 232] on button "OK" at bounding box center [353, 234] width 21 height 16
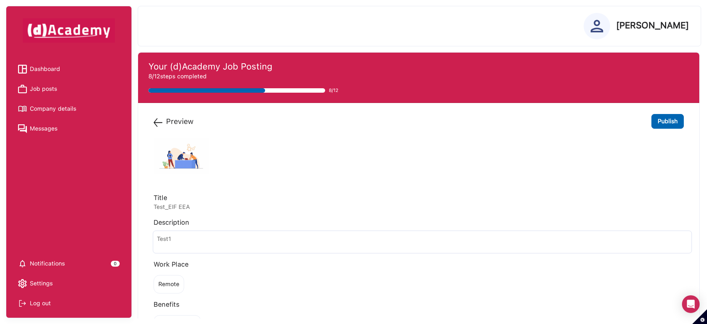
click at [187, 122] on label "Preview" at bounding box center [179, 121] width 27 height 11
click at [154, 123] on img at bounding box center [157, 122] width 9 height 9
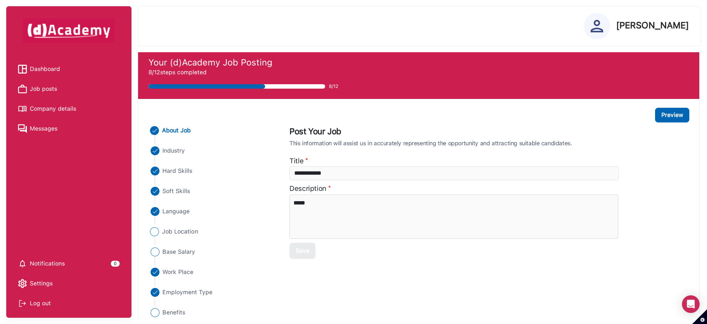
scroll to position [52, 0]
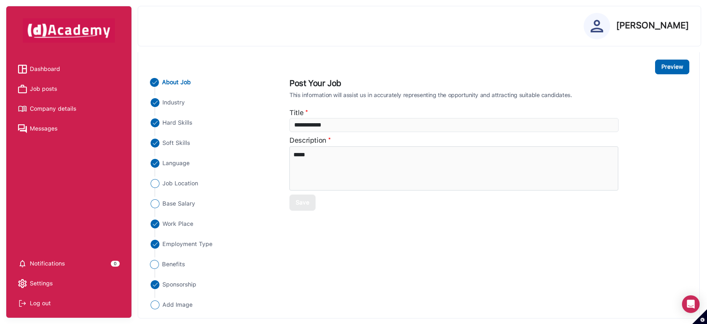
click at [155, 261] on img "Close" at bounding box center [154, 264] width 9 height 9
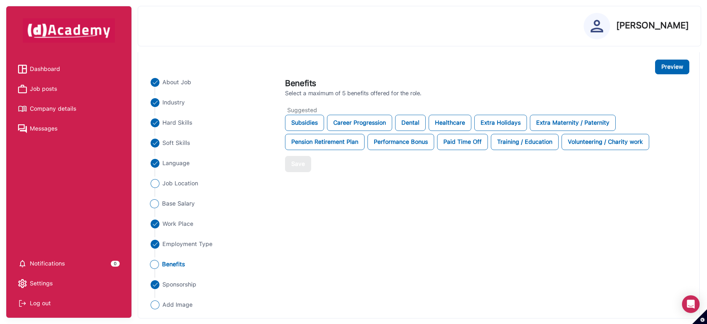
click at [174, 206] on span "Base Salary" at bounding box center [178, 203] width 33 height 9
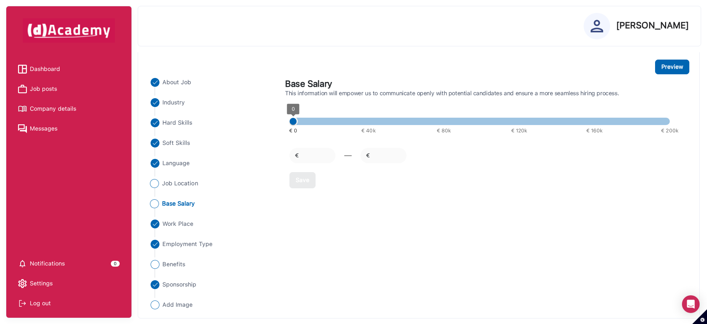
click at [178, 183] on span "Job Location" at bounding box center [180, 183] width 36 height 9
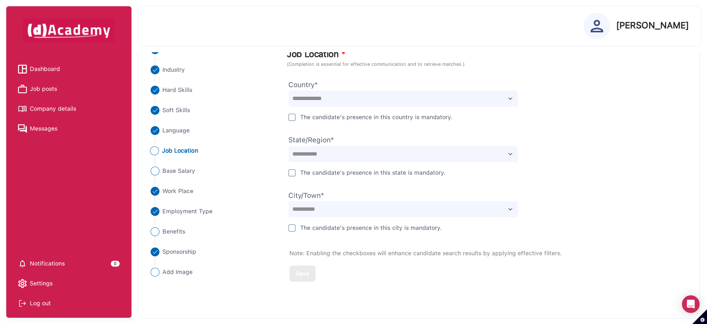
scroll to position [0, 0]
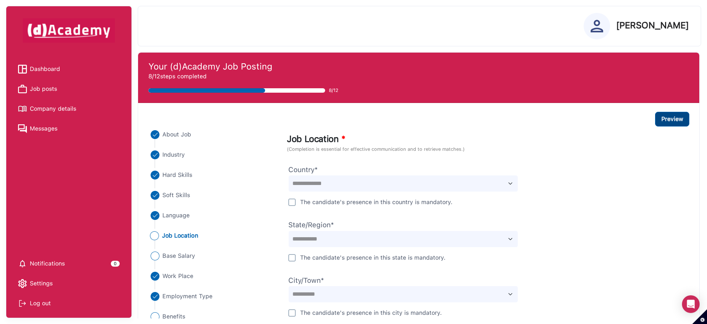
click at [666, 119] on button "Preview" at bounding box center [672, 119] width 34 height 15
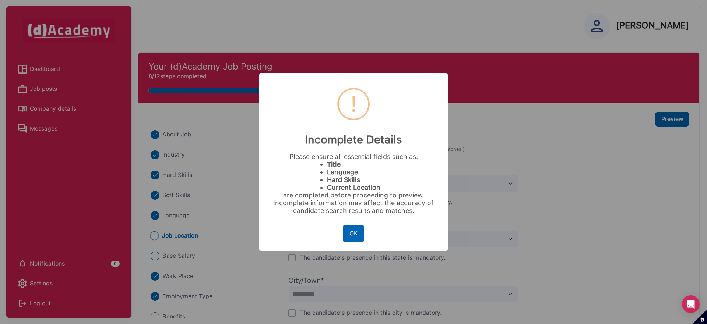
click at [361, 231] on button "OK" at bounding box center [353, 234] width 21 height 16
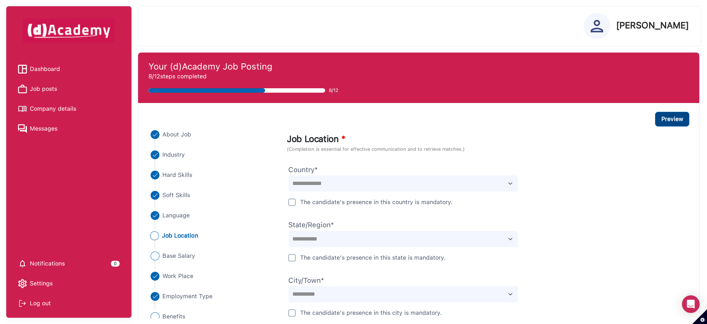
click at [684, 121] on button "Preview" at bounding box center [672, 119] width 34 height 15
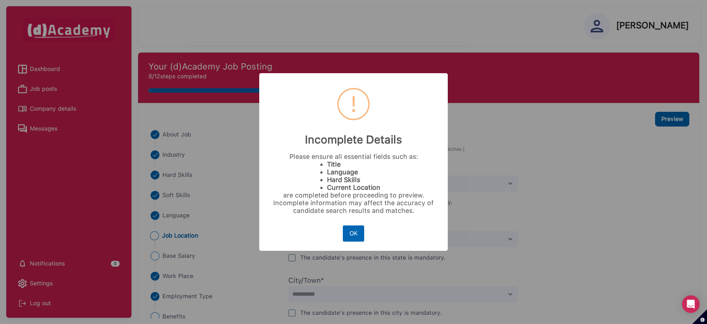
click at [351, 233] on button "OK" at bounding box center [353, 234] width 21 height 16
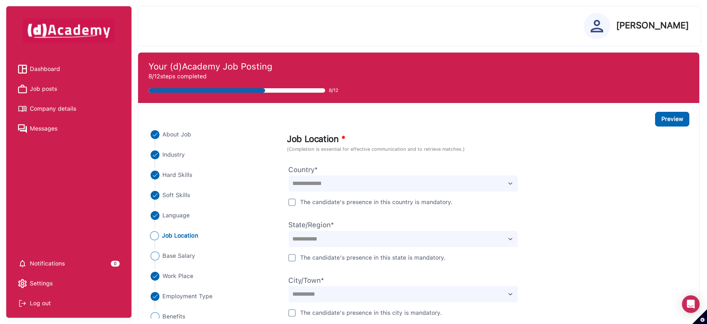
click at [50, 90] on span "Job posts" at bounding box center [43, 89] width 27 height 11
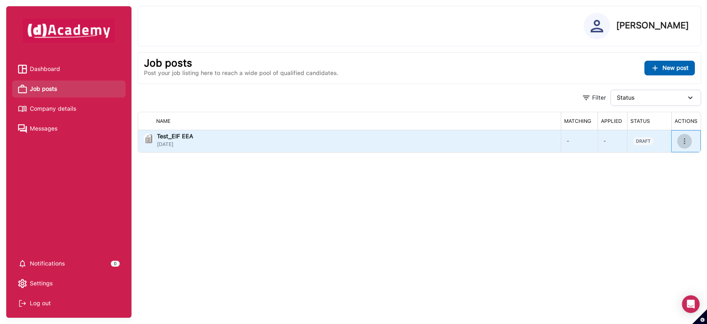
click at [686, 140] on icon "more" at bounding box center [684, 141] width 9 height 9
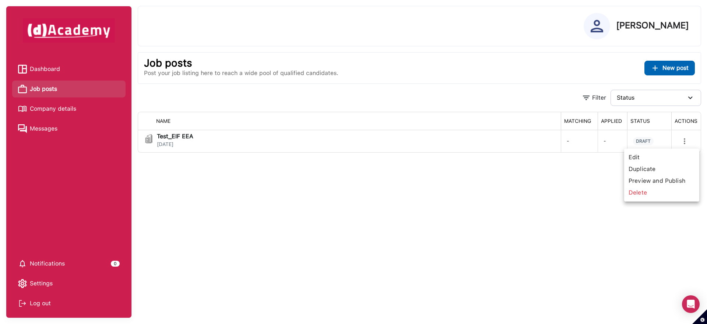
click at [664, 179] on span "Preview and Publish" at bounding box center [661, 181] width 69 height 12
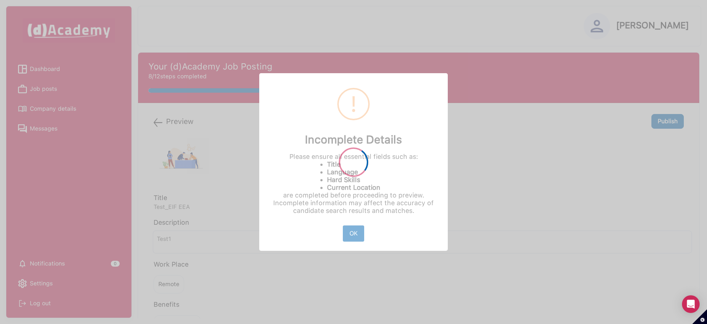
click at [354, 233] on div at bounding box center [353, 162] width 707 height 324
click at [351, 235] on div at bounding box center [353, 162] width 707 height 324
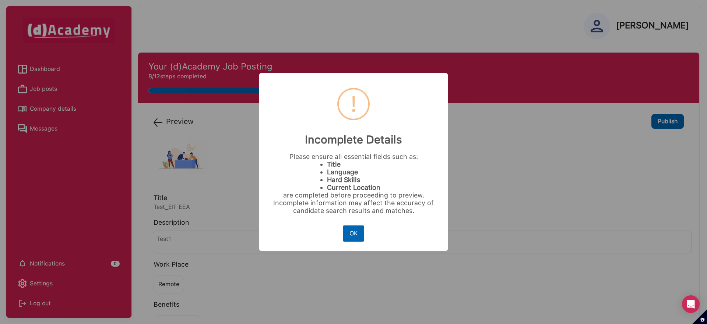
click at [352, 233] on button "OK" at bounding box center [353, 234] width 21 height 16
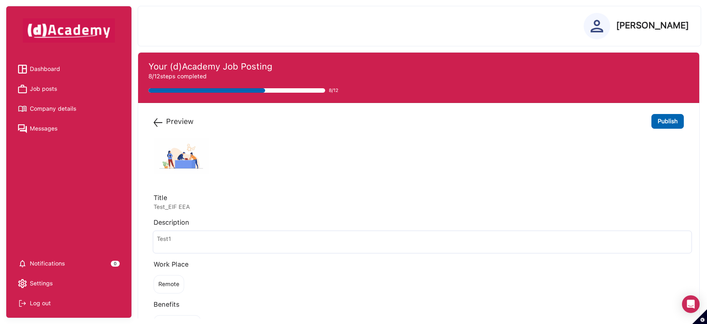
click at [158, 122] on img at bounding box center [157, 122] width 9 height 9
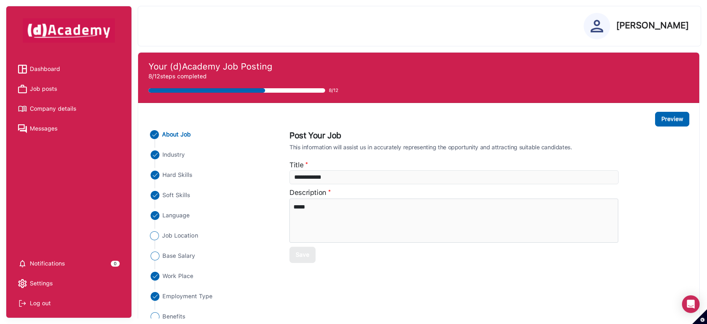
click at [165, 238] on span "Job Location" at bounding box center [180, 236] width 36 height 9
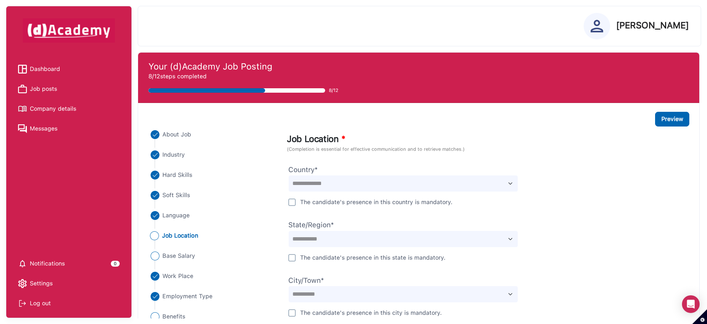
scroll to position [13, 0]
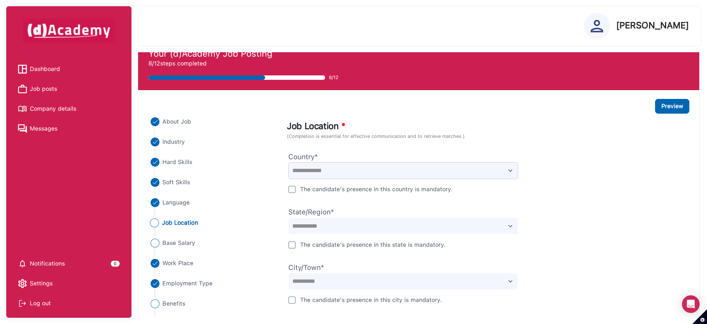
click at [346, 170] on select "**********" at bounding box center [403, 170] width 230 height 17
select select "*****"
click at [288, 162] on select "**********" at bounding box center [403, 170] width 230 height 17
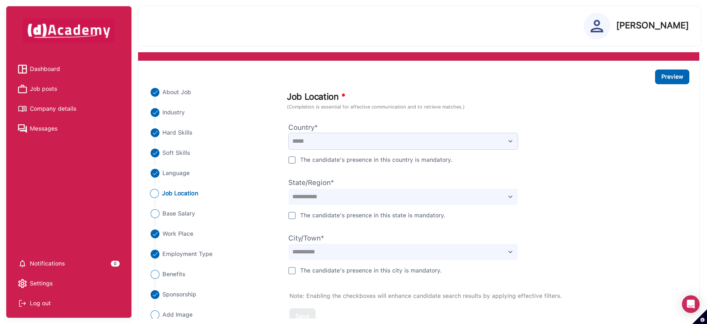
scroll to position [85, 0]
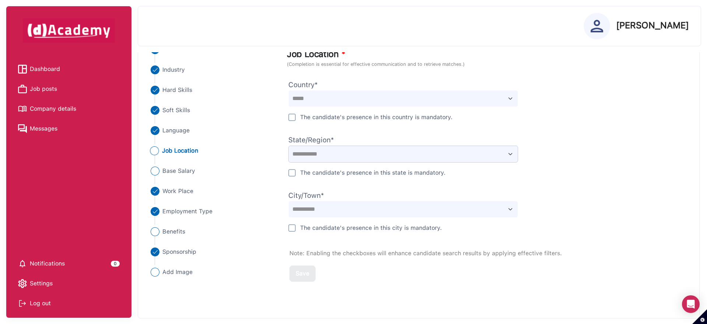
click at [322, 150] on select "**********" at bounding box center [403, 154] width 230 height 17
select select "******"
click at [288, 146] on select "**********" at bounding box center [403, 154] width 230 height 17
click at [329, 208] on select "**********" at bounding box center [403, 209] width 230 height 17
select select "****"
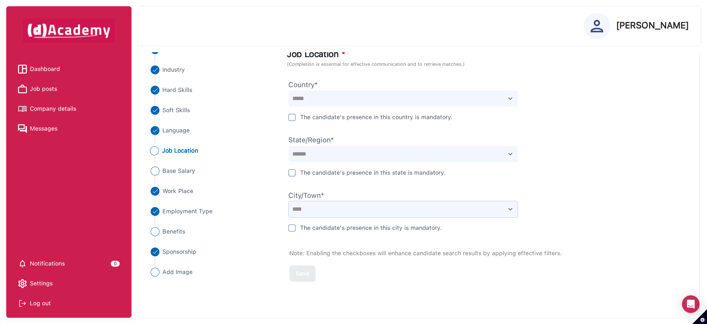
click at [288, 201] on select "**********" at bounding box center [403, 209] width 230 height 17
click at [298, 274] on div "Save" at bounding box center [303, 273] width 14 height 9
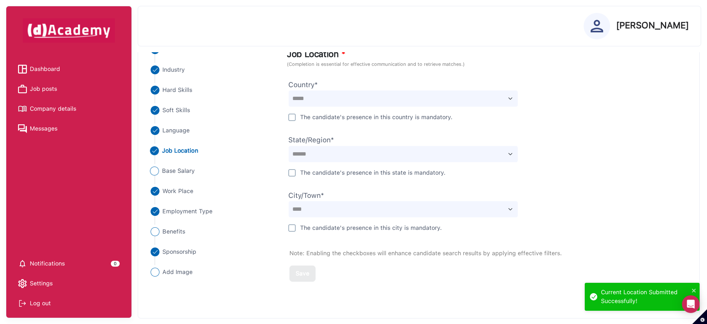
click at [172, 173] on span "Base Salary" at bounding box center [178, 171] width 33 height 9
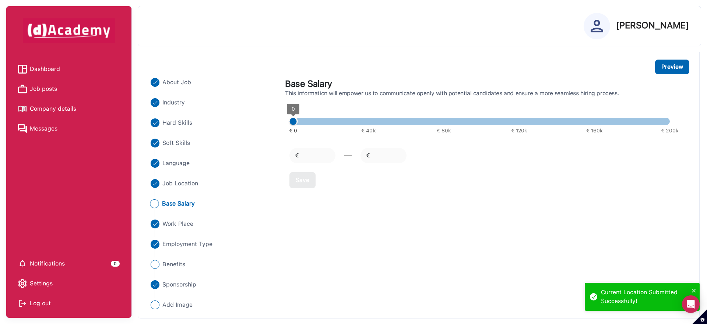
scroll to position [52, 0]
click at [311, 149] on input "number" at bounding box center [322, 155] width 46 height 15
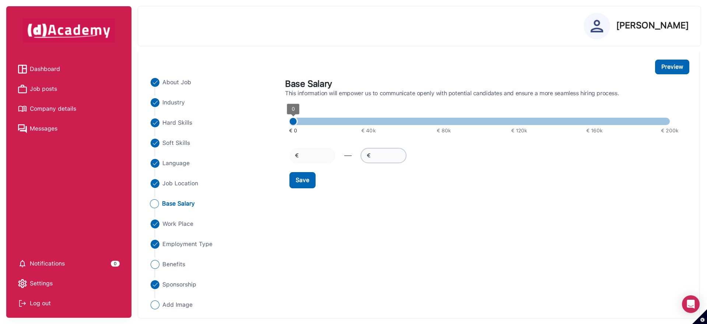
type input "*"
click at [381, 154] on input "number" at bounding box center [393, 155] width 46 height 15
type input "*"
click at [307, 183] on div "Save" at bounding box center [303, 180] width 14 height 9
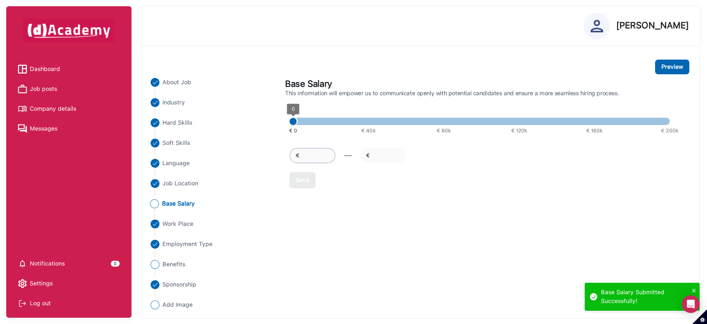
click at [315, 159] on input "*" at bounding box center [322, 155] width 46 height 15
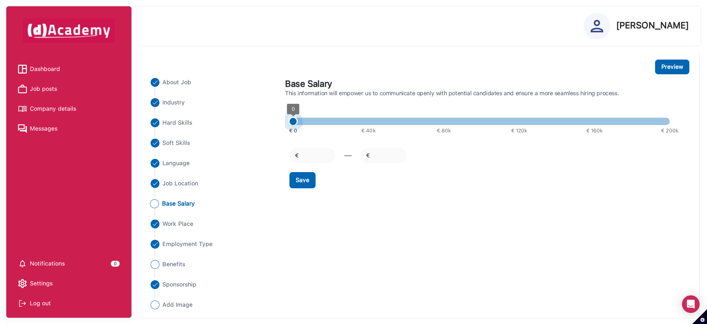
type input "****"
type input "*"
click at [293, 117] on span "€ 0 € 40k € 80k € 120k € 160k € 200k 0 0" at bounding box center [481, 121] width 377 height 11
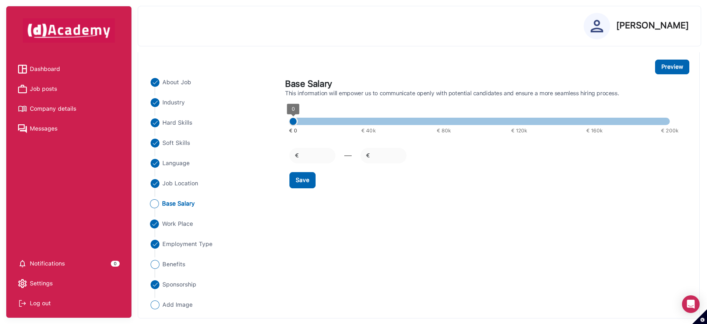
click at [172, 223] on span "Work Place" at bounding box center [177, 224] width 31 height 9
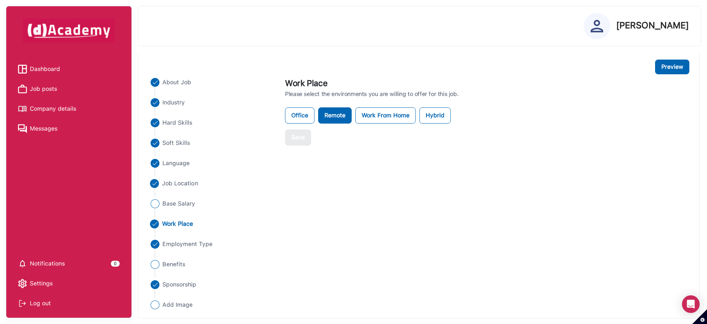
click at [179, 186] on span "Job Location" at bounding box center [180, 183] width 36 height 9
select select "*****"
select select "******"
select select "****"
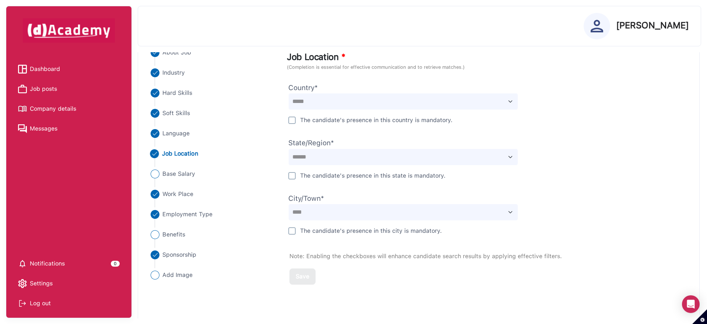
scroll to position [85, 0]
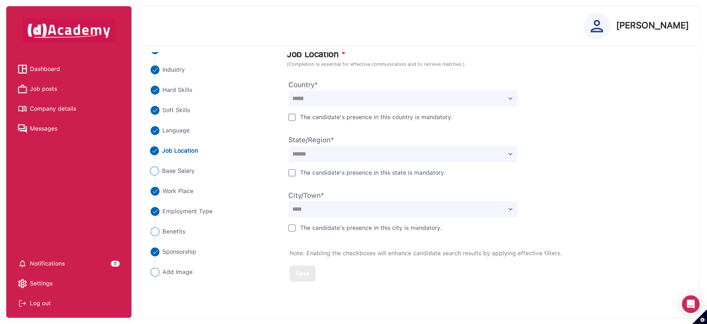
click at [174, 172] on span "Base Salary" at bounding box center [178, 171] width 33 height 9
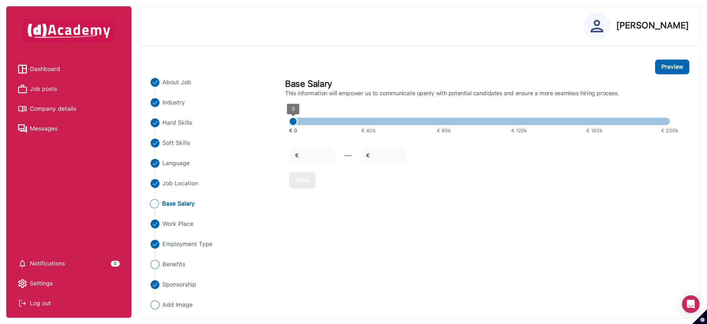
scroll to position [52, 0]
type input "****"
type input "*"
type input "****"
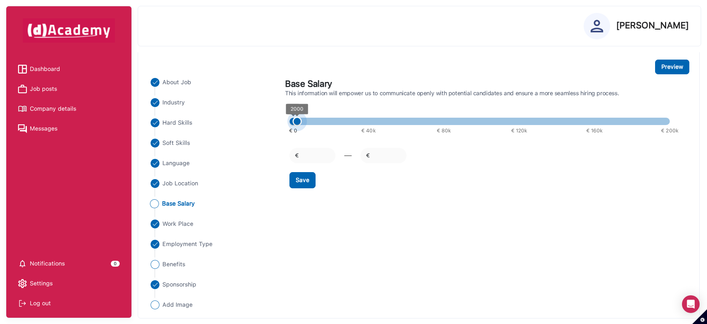
type input "****"
click at [297, 122] on span "2000" at bounding box center [296, 121] width 9 height 9
click at [297, 181] on div "Save" at bounding box center [303, 180] width 14 height 9
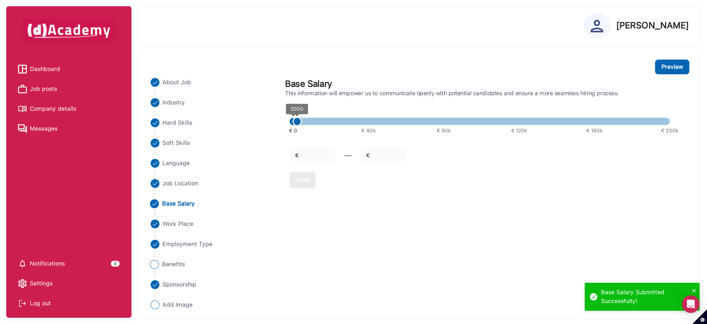
click at [167, 265] on span "Benefits" at bounding box center [173, 264] width 23 height 9
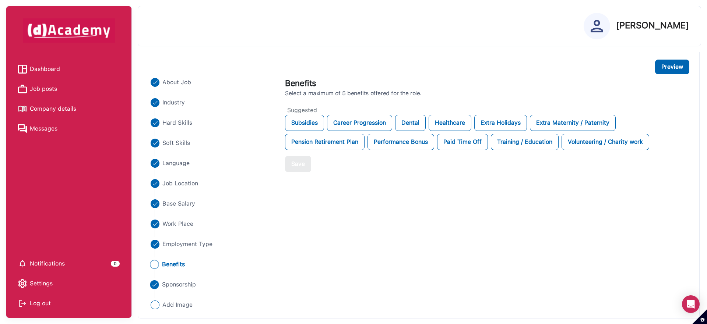
click at [181, 283] on span "Sponsorship" at bounding box center [179, 284] width 34 height 9
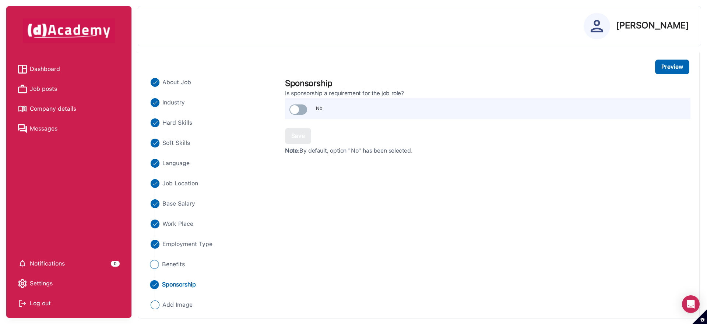
click at [171, 267] on span "Benefits" at bounding box center [173, 264] width 23 height 9
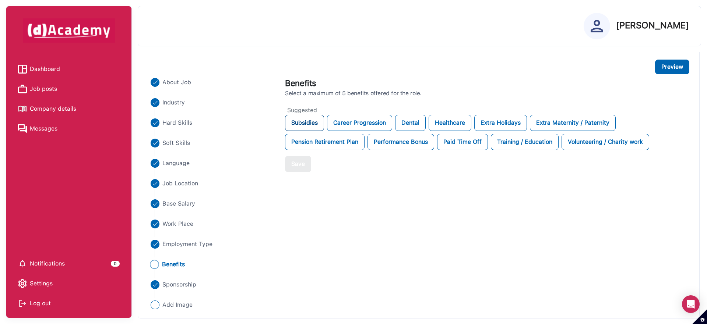
click at [300, 126] on div "Subsidies" at bounding box center [304, 123] width 39 height 16
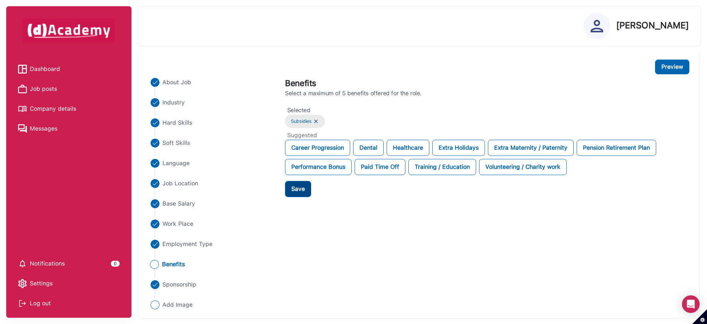
click at [302, 191] on div "Save" at bounding box center [298, 189] width 14 height 9
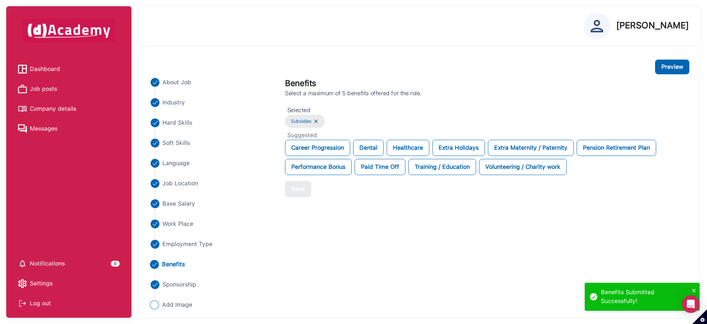
click at [184, 306] on span "Add Image" at bounding box center [177, 305] width 31 height 9
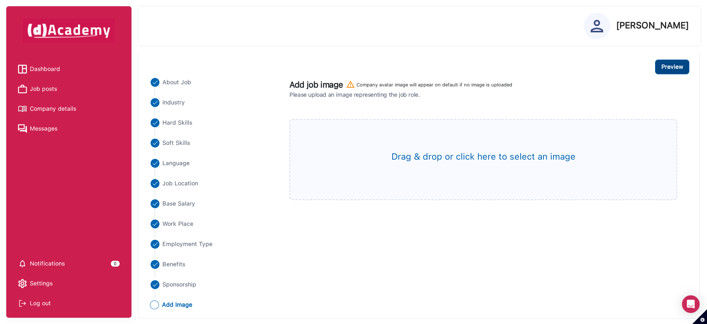
click at [665, 67] on button "Preview" at bounding box center [672, 67] width 34 height 15
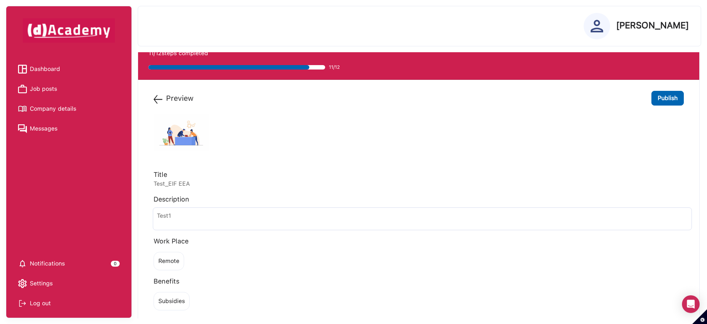
scroll to position [0, 0]
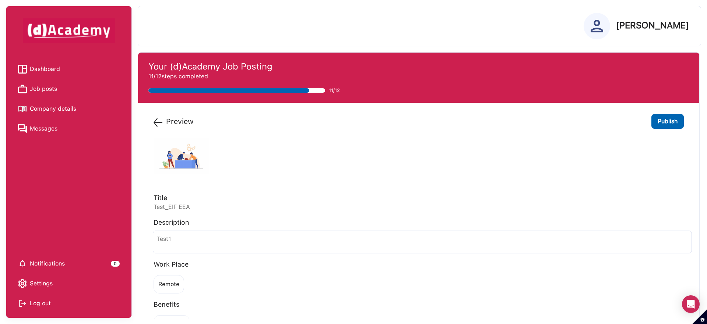
click at [156, 124] on img at bounding box center [157, 122] width 9 height 9
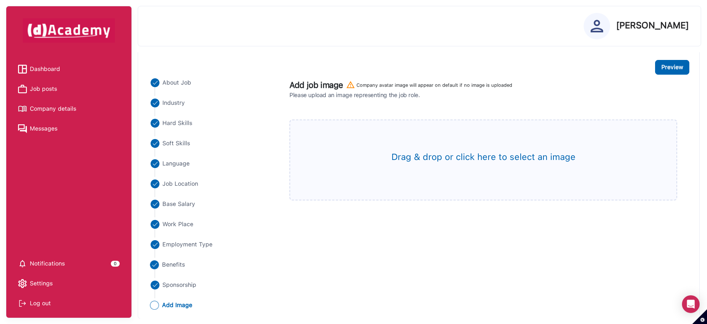
scroll to position [52, 0]
click at [169, 305] on span "Add Image" at bounding box center [177, 305] width 31 height 9
click at [417, 166] on div "Drag & drop or click here to select an image" at bounding box center [483, 159] width 388 height 81
click at [417, 154] on label "Drag & drop or click here to select an image" at bounding box center [483, 156] width 374 height 13
click at [0, 0] on input "Drag & drop or click here to select an image" at bounding box center [0, 0] width 0 height 0
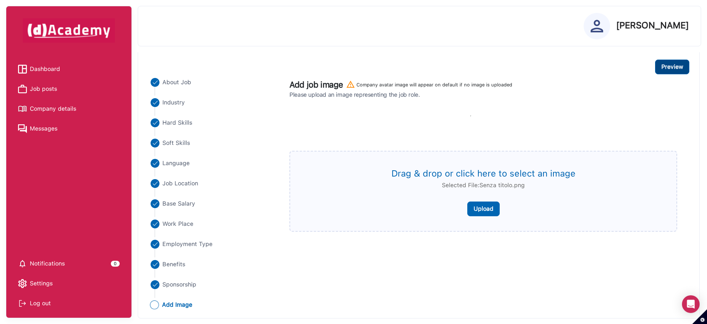
click at [674, 69] on button "Preview" at bounding box center [672, 67] width 34 height 15
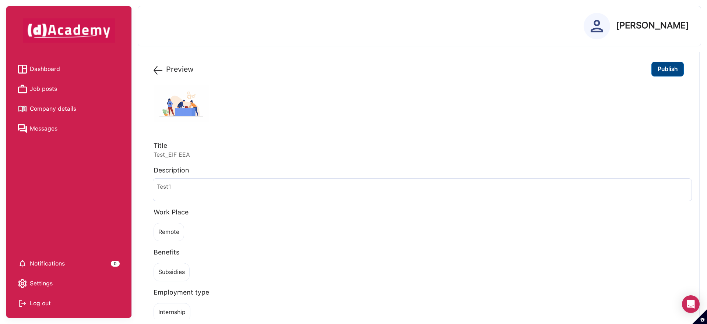
click at [660, 74] on button "Publish" at bounding box center [667, 69] width 32 height 15
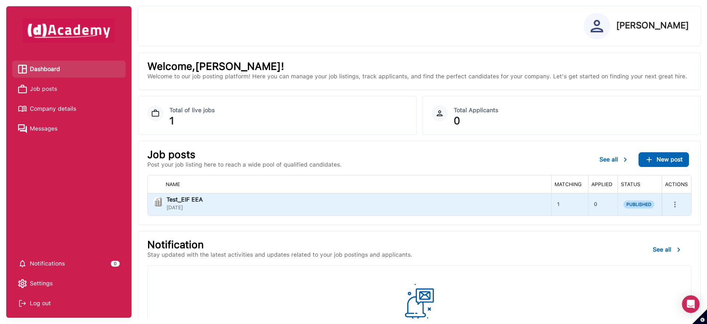
click at [676, 208] on icon "more" at bounding box center [674, 204] width 9 height 9
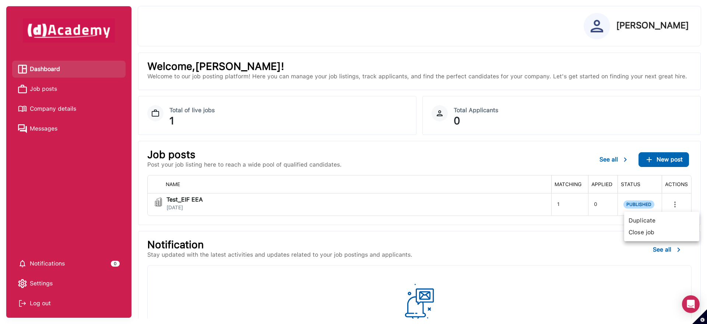
click at [583, 234] on div at bounding box center [353, 162] width 707 height 324
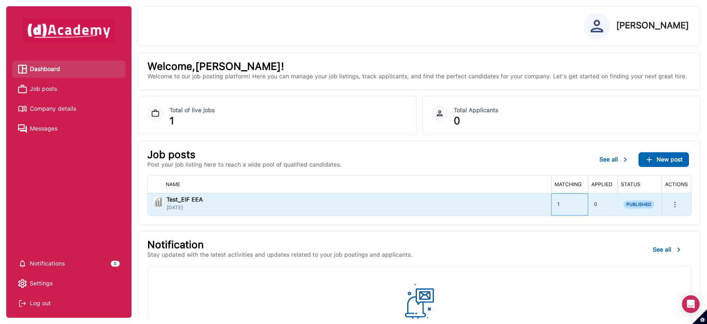
click at [556, 204] on div "1" at bounding box center [569, 205] width 37 height 22
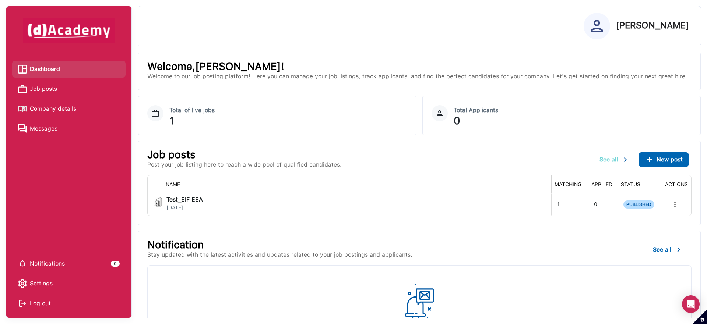
click at [607, 162] on span "See all" at bounding box center [608, 159] width 18 height 7
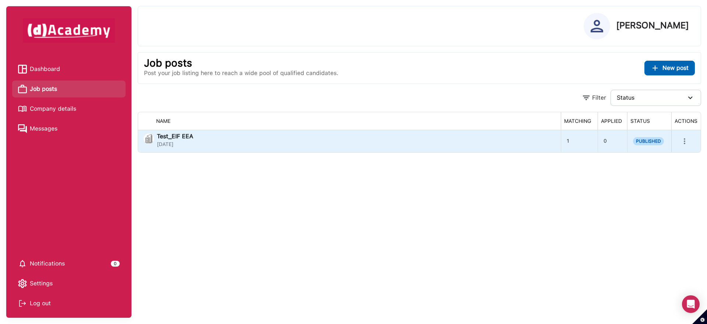
click at [564, 141] on div "1" at bounding box center [579, 141] width 37 height 22
click at [382, 137] on div "Test_EIF EEA [DATE]" at bounding box center [349, 141] width 411 height 15
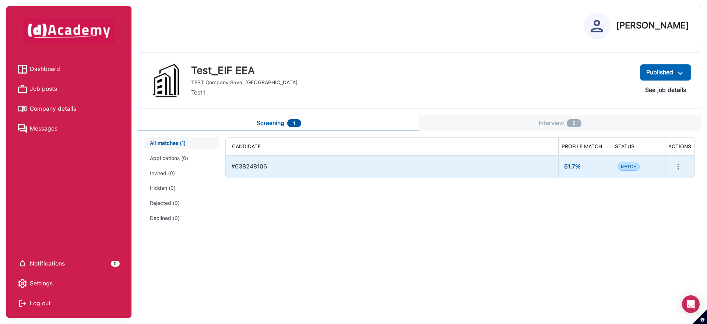
click at [681, 166] on icon "more" at bounding box center [678, 166] width 9 height 9
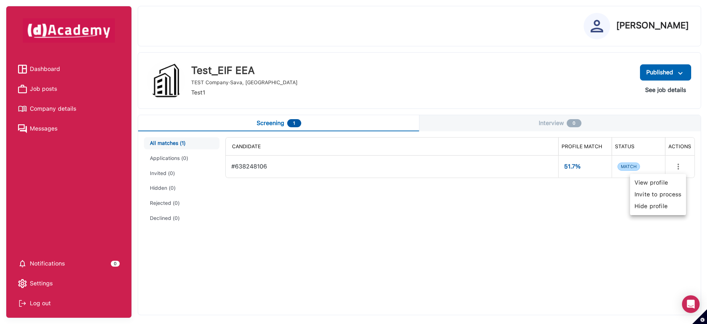
click at [655, 181] on span "View profile" at bounding box center [658, 183] width 50 height 12
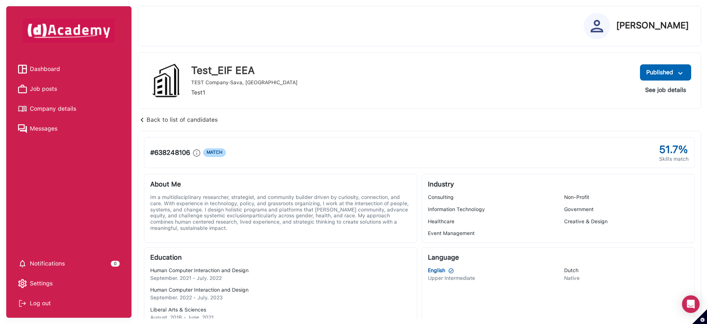
click at [38, 70] on span "Dashboard" at bounding box center [45, 69] width 30 height 11
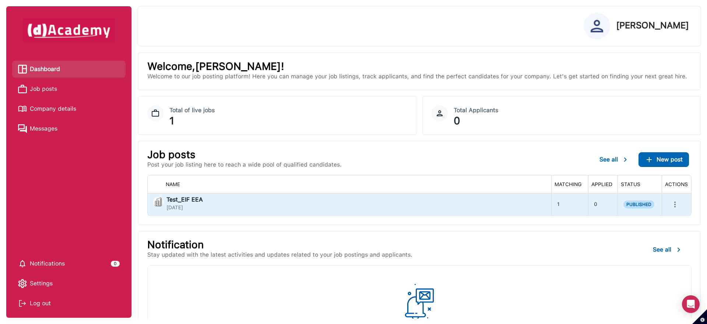
click at [671, 204] on icon "more" at bounding box center [674, 204] width 9 height 9
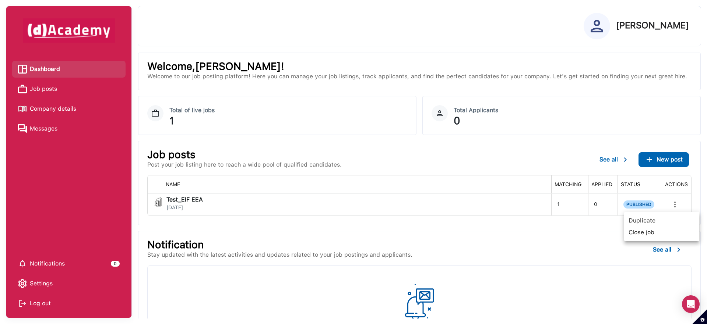
click at [646, 231] on span "Close job" at bounding box center [661, 233] width 69 height 12
click at [609, 162] on span "See all" at bounding box center [608, 159] width 18 height 7
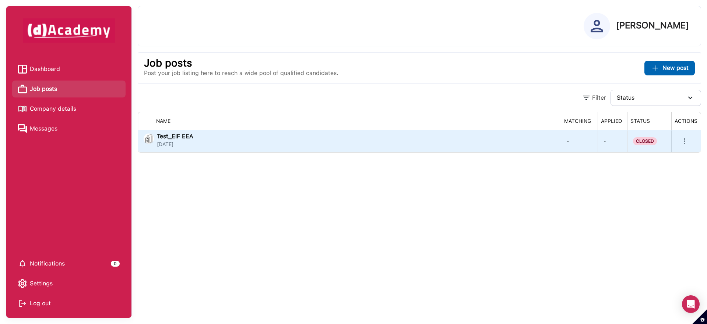
click at [683, 143] on icon "more" at bounding box center [684, 141] width 9 height 9
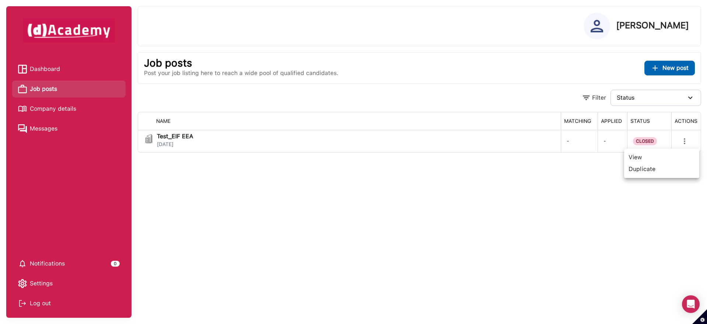
click at [335, 198] on div at bounding box center [353, 162] width 707 height 324
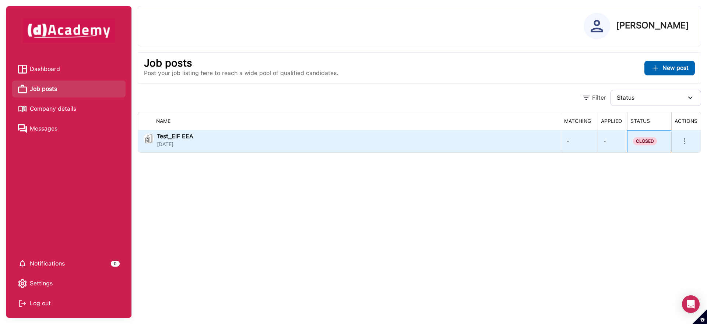
click at [640, 140] on span "CLOSED" at bounding box center [645, 141] width 24 height 8
click at [690, 139] on button "more" at bounding box center [684, 141] width 15 height 15
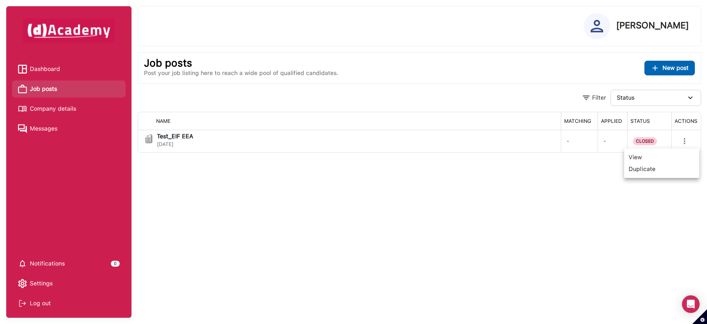
click at [623, 223] on div at bounding box center [353, 162] width 707 height 324
click at [650, 103] on button "Status" at bounding box center [655, 98] width 91 height 16
click at [598, 189] on div at bounding box center [353, 162] width 707 height 324
click at [33, 107] on span "Company details" at bounding box center [53, 108] width 46 height 11
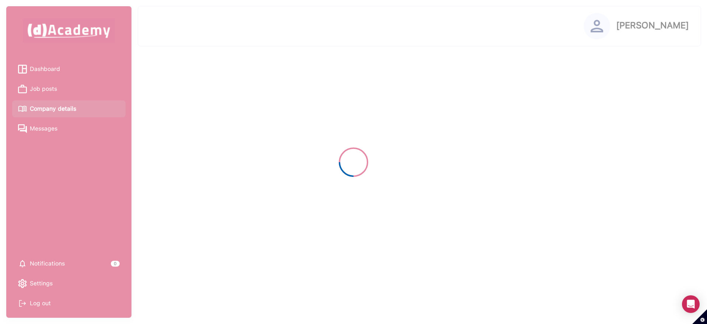
select select "*****"
select select "******"
select select "****"
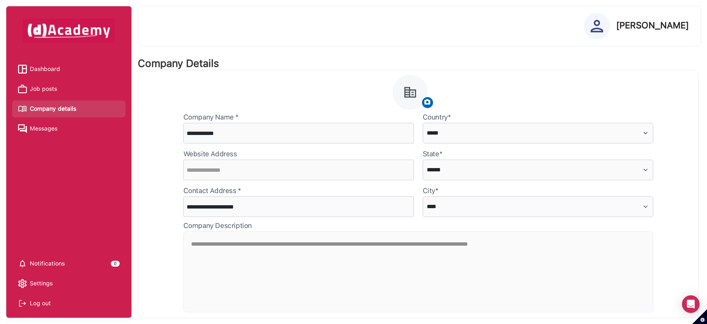
click at [51, 132] on span "Messages" at bounding box center [44, 128] width 28 height 11
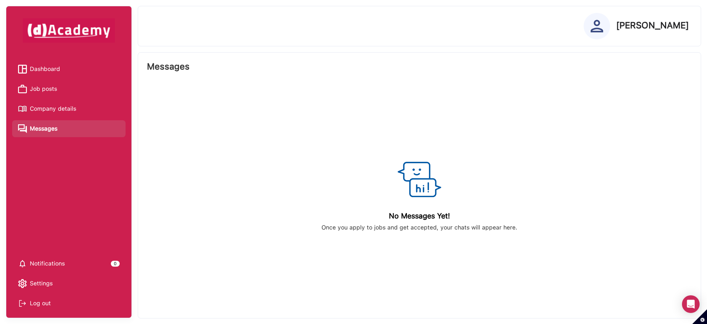
click at [56, 92] on span "Job posts" at bounding box center [43, 89] width 27 height 11
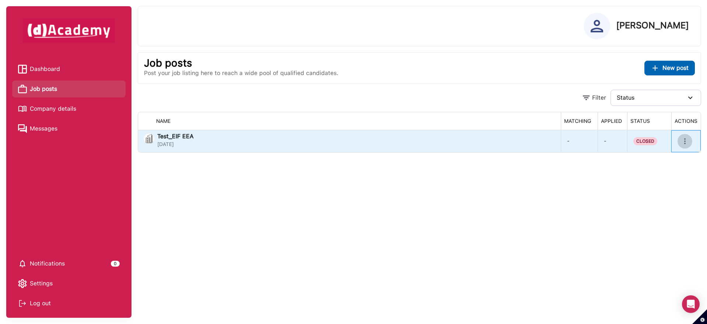
click at [686, 141] on icon "more" at bounding box center [684, 141] width 9 height 9
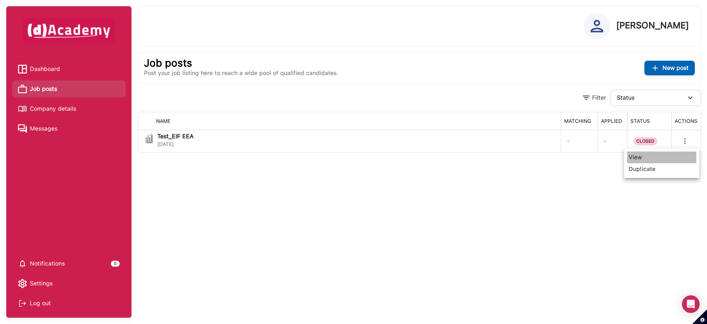
click at [650, 162] on span "View" at bounding box center [661, 158] width 69 height 12
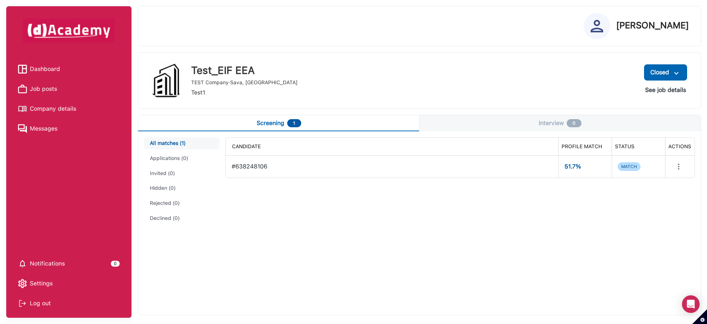
click at [519, 126] on button "Interview 0" at bounding box center [559, 123] width 281 height 16
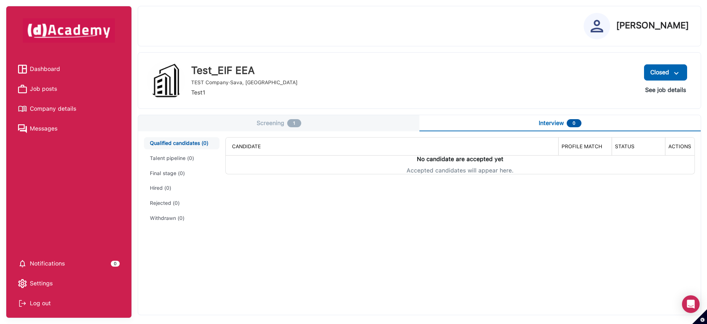
click at [335, 125] on button "Screening 1" at bounding box center [278, 123] width 281 height 16
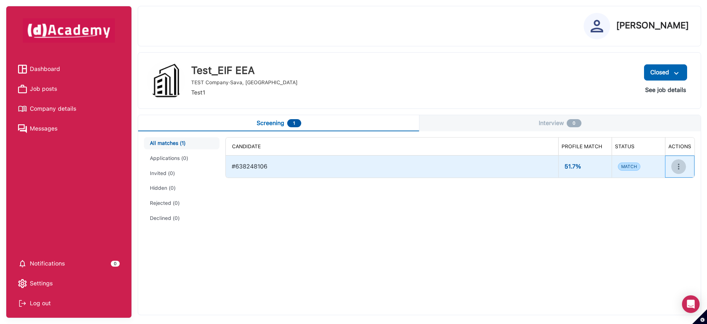
click at [676, 167] on icon "more" at bounding box center [678, 166] width 9 height 9
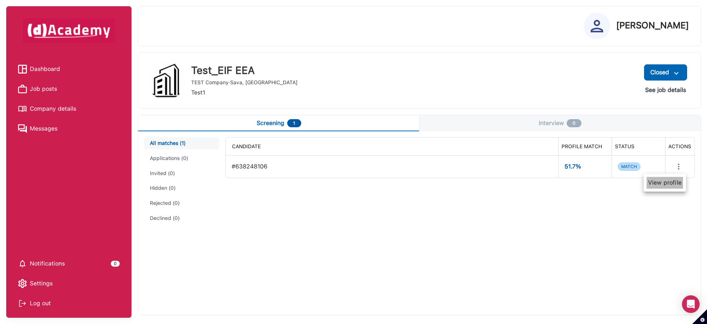
click at [658, 182] on span "View profile" at bounding box center [664, 183] width 36 height 12
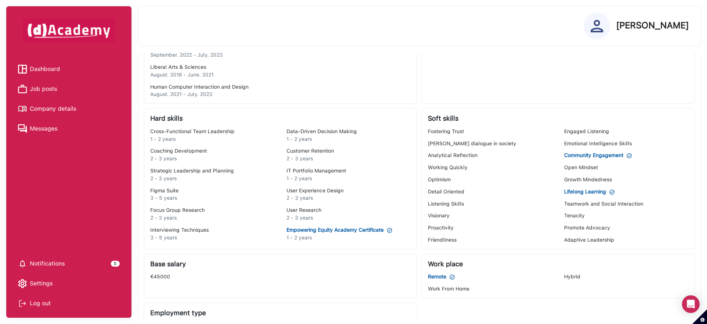
scroll to position [281, 0]
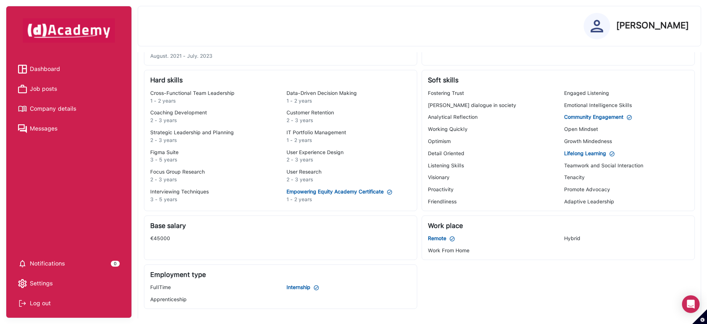
click at [160, 237] on span "€45000" at bounding box center [160, 239] width 20 height 6
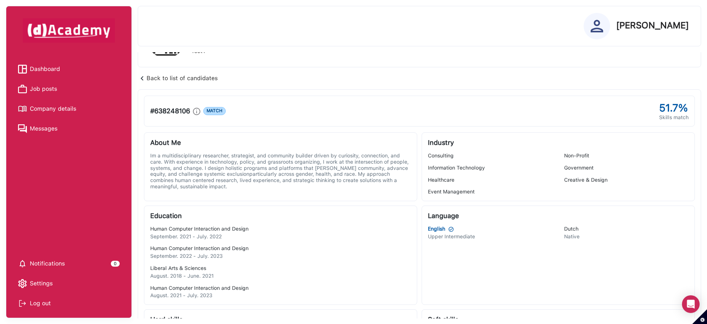
scroll to position [0, 0]
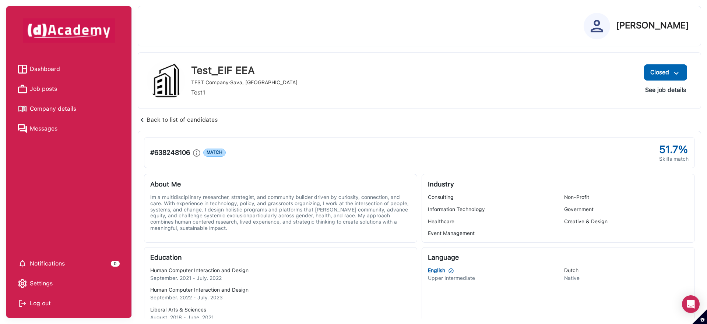
click at [187, 121] on div "Back to list of candidates" at bounding box center [178, 120] width 80 height 10
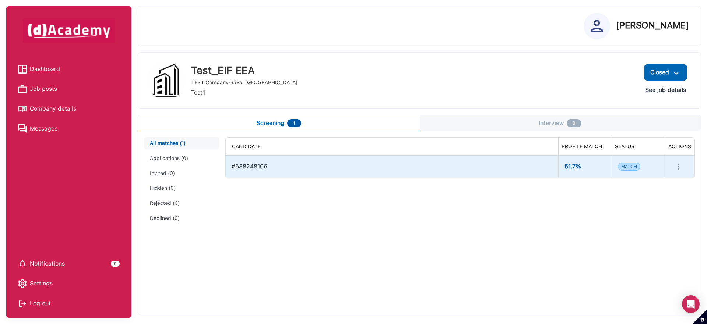
click at [677, 164] on icon "more" at bounding box center [678, 166] width 9 height 9
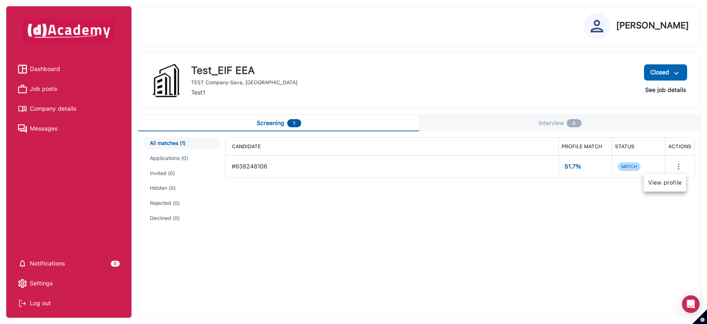
click at [664, 182] on span "View profile" at bounding box center [664, 183] width 36 height 12
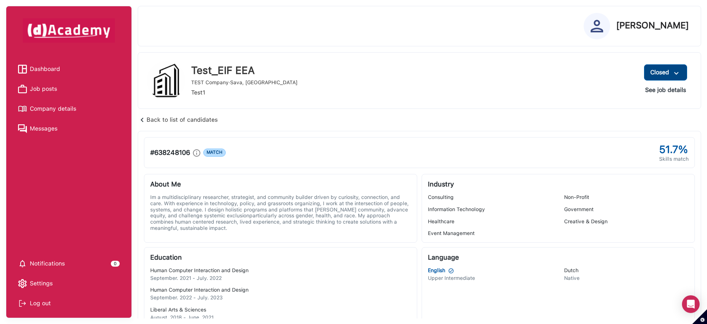
click at [677, 73] on img at bounding box center [676, 73] width 9 height 9
click at [516, 100] on div at bounding box center [353, 162] width 707 height 324
click at [54, 81] on li "Job posts" at bounding box center [68, 89] width 113 height 17
click at [43, 93] on span "Job posts" at bounding box center [43, 89] width 27 height 11
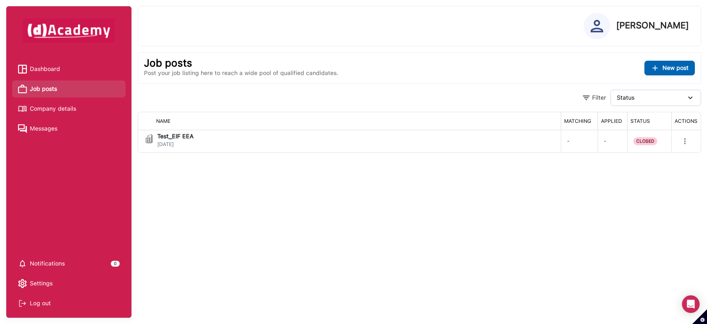
click at [52, 71] on span "Dashboard" at bounding box center [45, 69] width 30 height 11
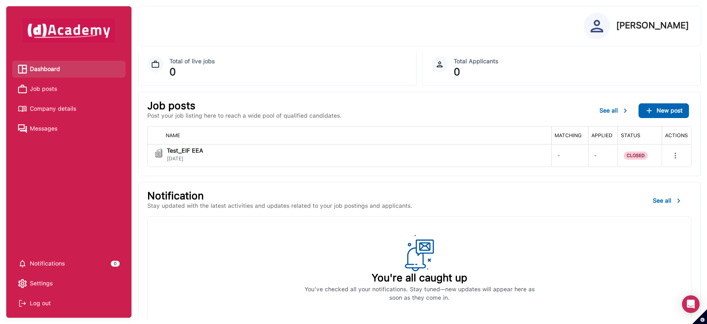
scroll to position [7, 0]
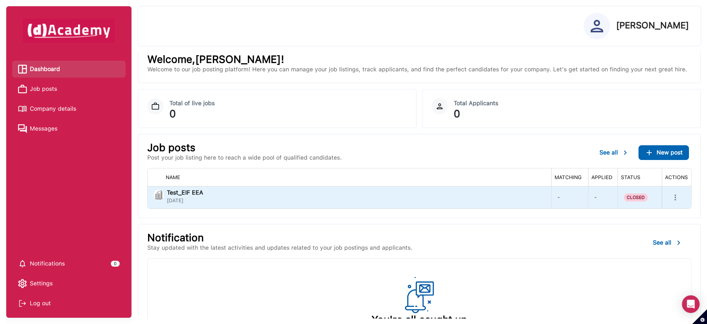
click at [593, 198] on div "-" at bounding box center [602, 198] width 29 height 22
click at [671, 196] on icon "more" at bounding box center [675, 197] width 9 height 9
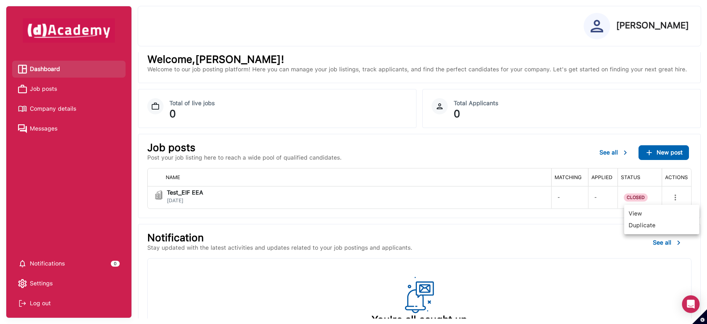
click at [61, 267] on div at bounding box center [353, 162] width 707 height 324
click at [55, 127] on span "Messages" at bounding box center [44, 128] width 28 height 11
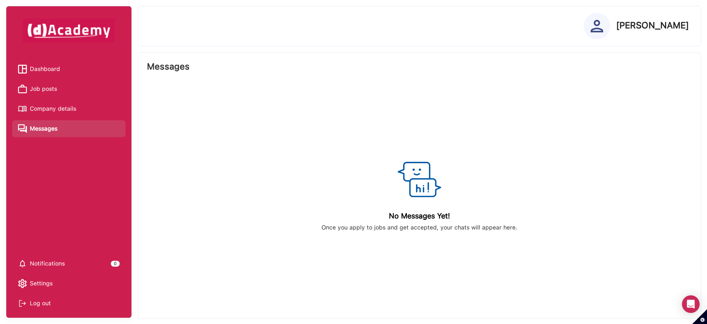
click at [62, 108] on span "Company details" at bounding box center [53, 108] width 46 height 11
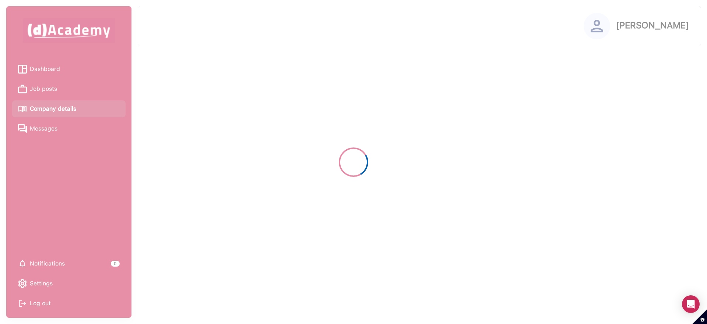
select select "*****"
select select "******"
select select "****"
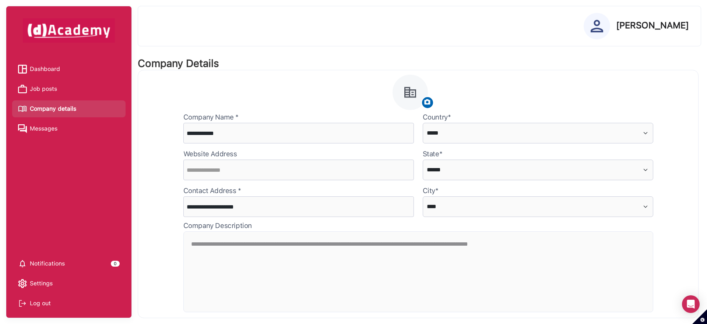
click at [59, 92] on link "Job posts" at bounding box center [69, 89] width 102 height 11
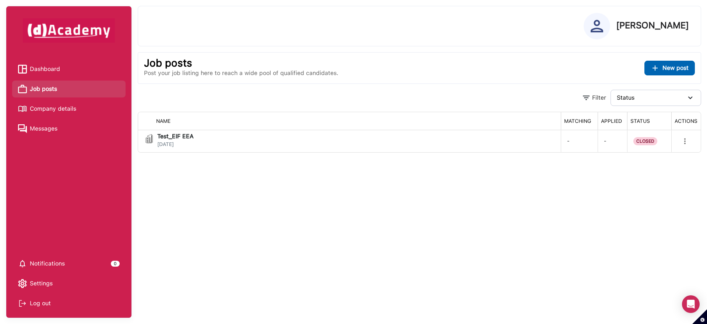
click at [57, 65] on span "Dashboard" at bounding box center [45, 69] width 30 height 11
